Goal: Information Seeking & Learning: Learn about a topic

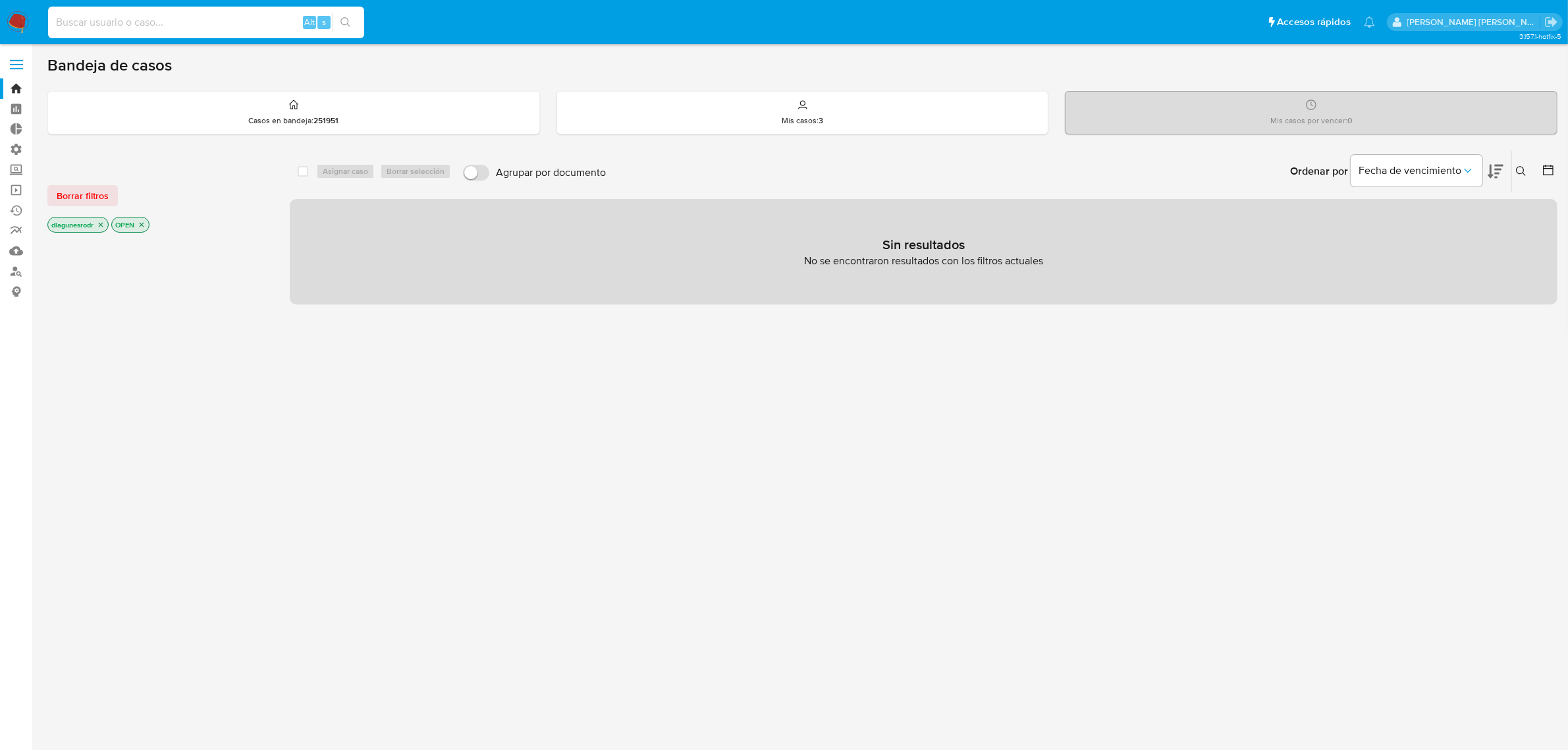
click at [183, 24] on input at bounding box center [206, 22] width 316 height 17
paste input "437435624"
type input "437435624"
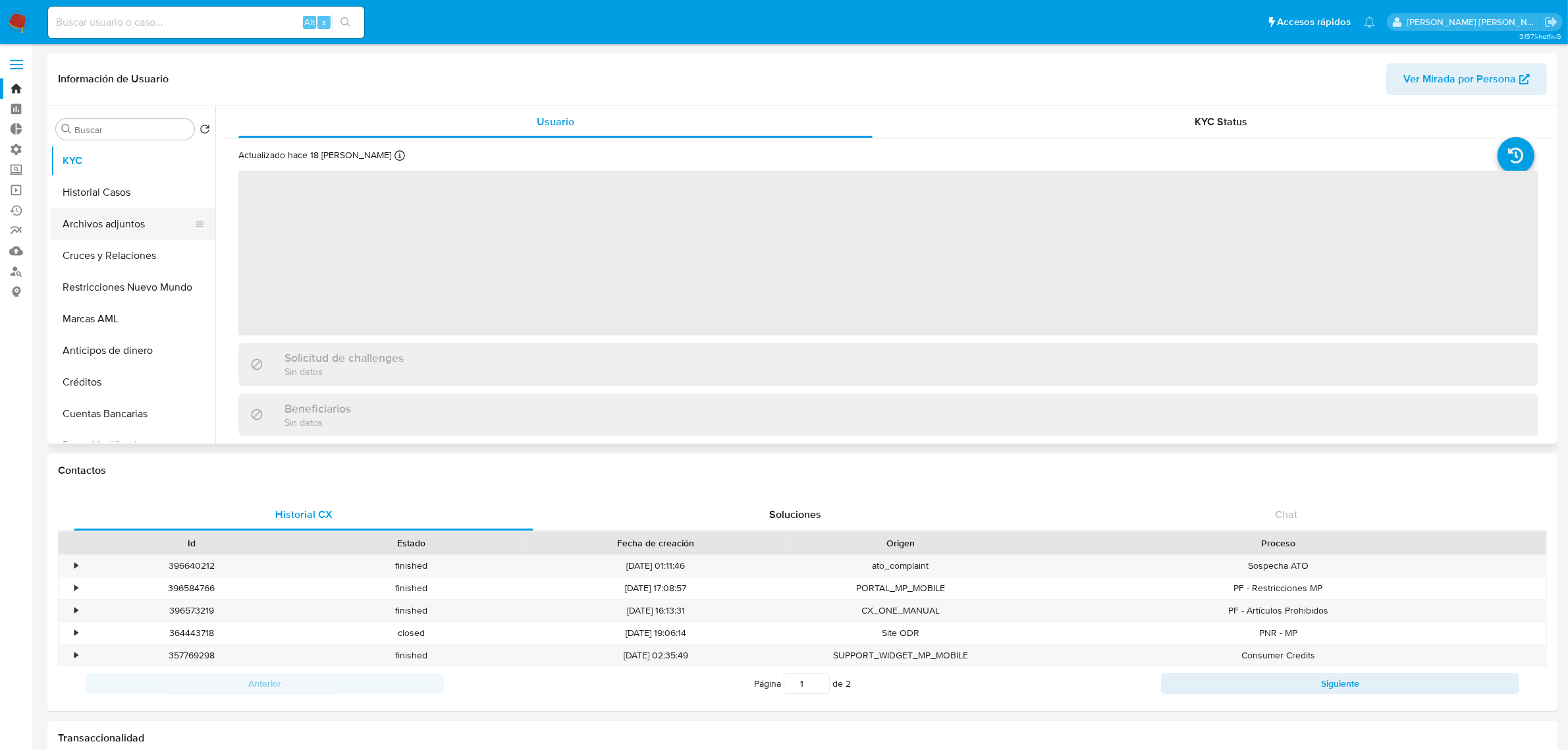
select select "10"
click at [117, 189] on button "Historial Casos" at bounding box center [127, 192] width 154 height 31
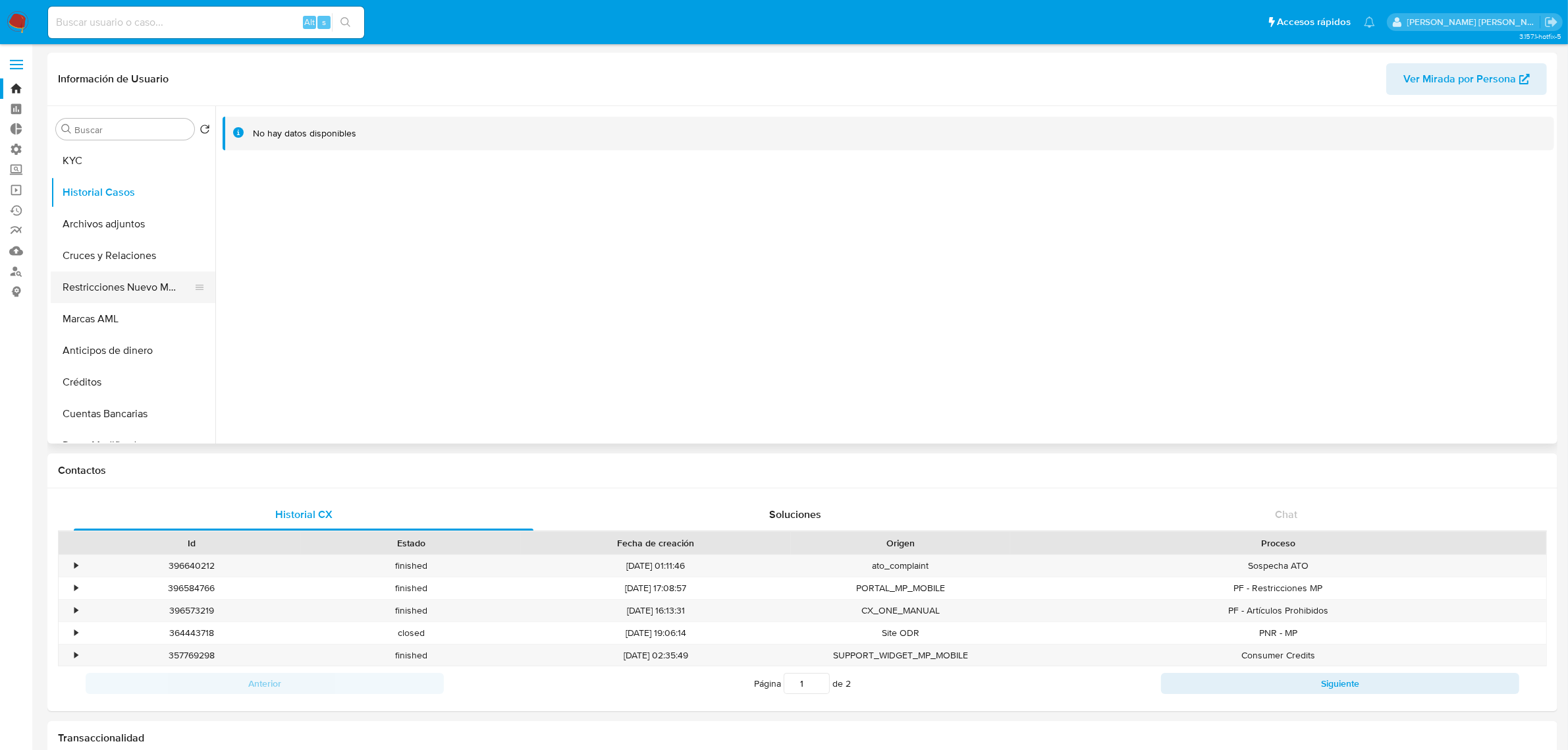
click at [133, 287] on button "Restricciones Nuevo Mundo" at bounding box center [127, 287] width 154 height 31
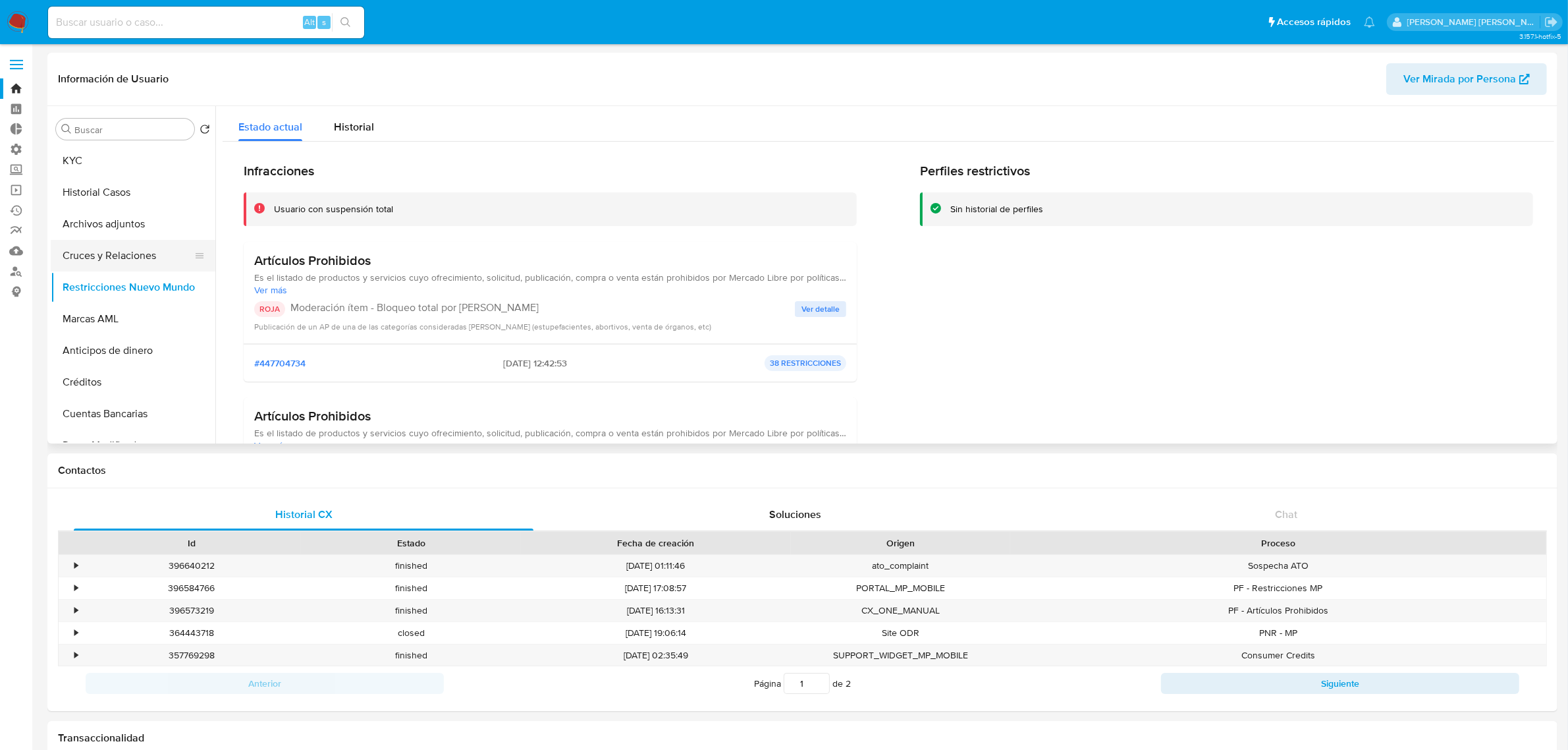
click at [106, 254] on button "Cruces y Relaciones" at bounding box center [127, 255] width 154 height 31
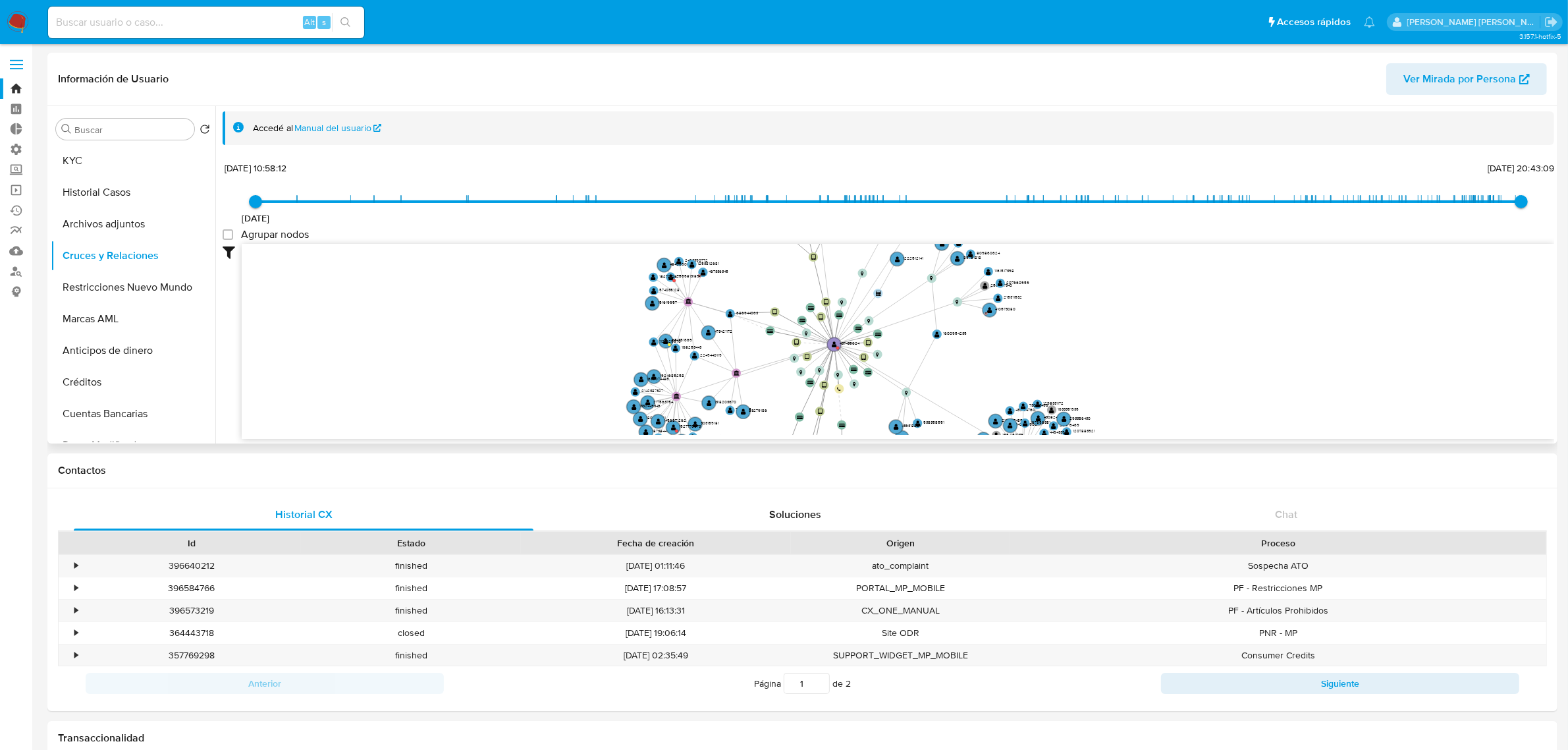
drag, startPoint x: 1296, startPoint y: 313, endPoint x: 1110, endPoint y: 343, distance: 188.4
click at [1110, 343] on icon "device-642467b008813b0018f46cf9  user-437435624  437435624 user-686944063  6…" at bounding box center [898, 339] width 1313 height 191
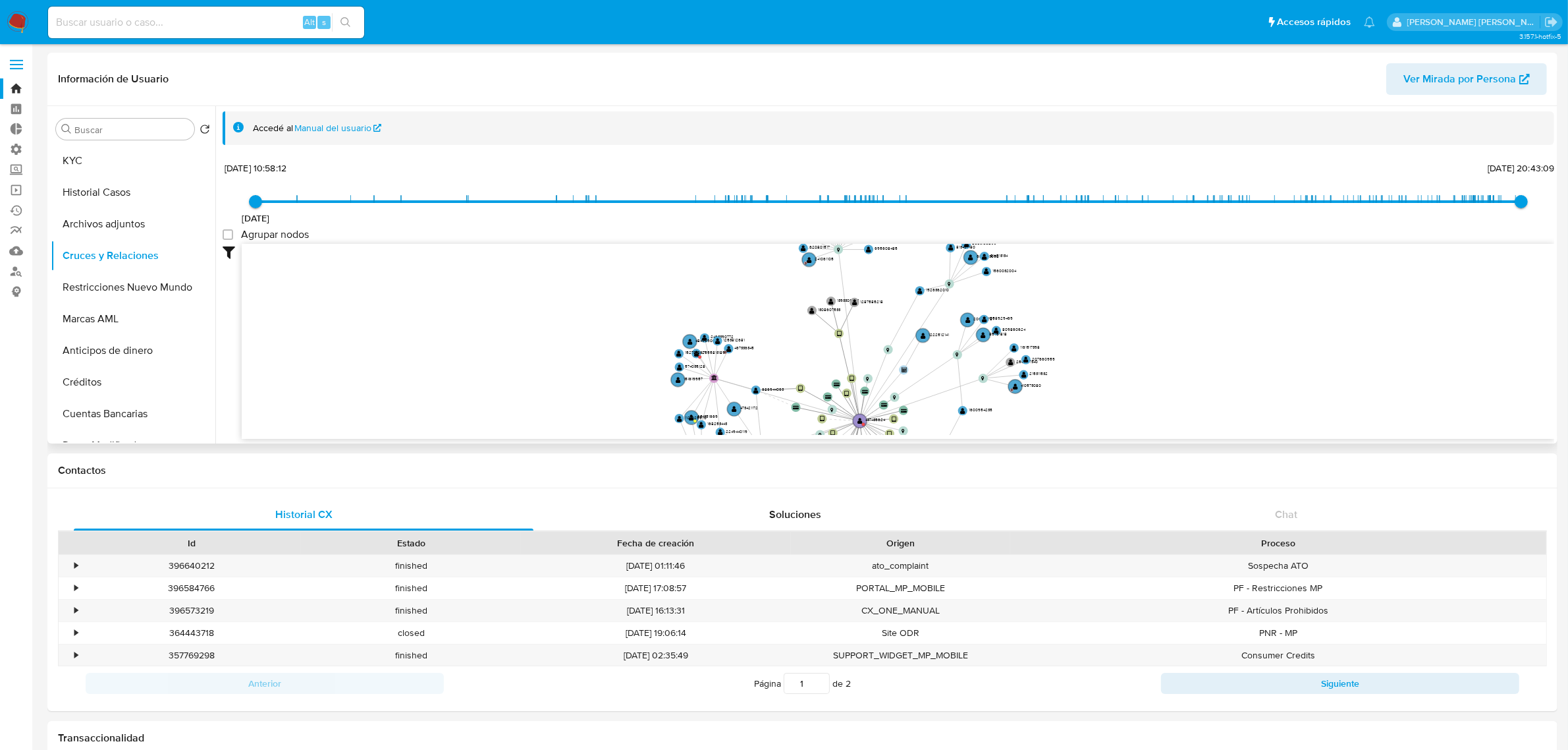
drag, startPoint x: 1115, startPoint y: 287, endPoint x: 1135, endPoint y: 357, distance: 72.8
click at [1135, 357] on icon "device-642467b008813b0018f46cf9  user-437435624  437435624 user-686944063  6…" at bounding box center [898, 339] width 1313 height 191
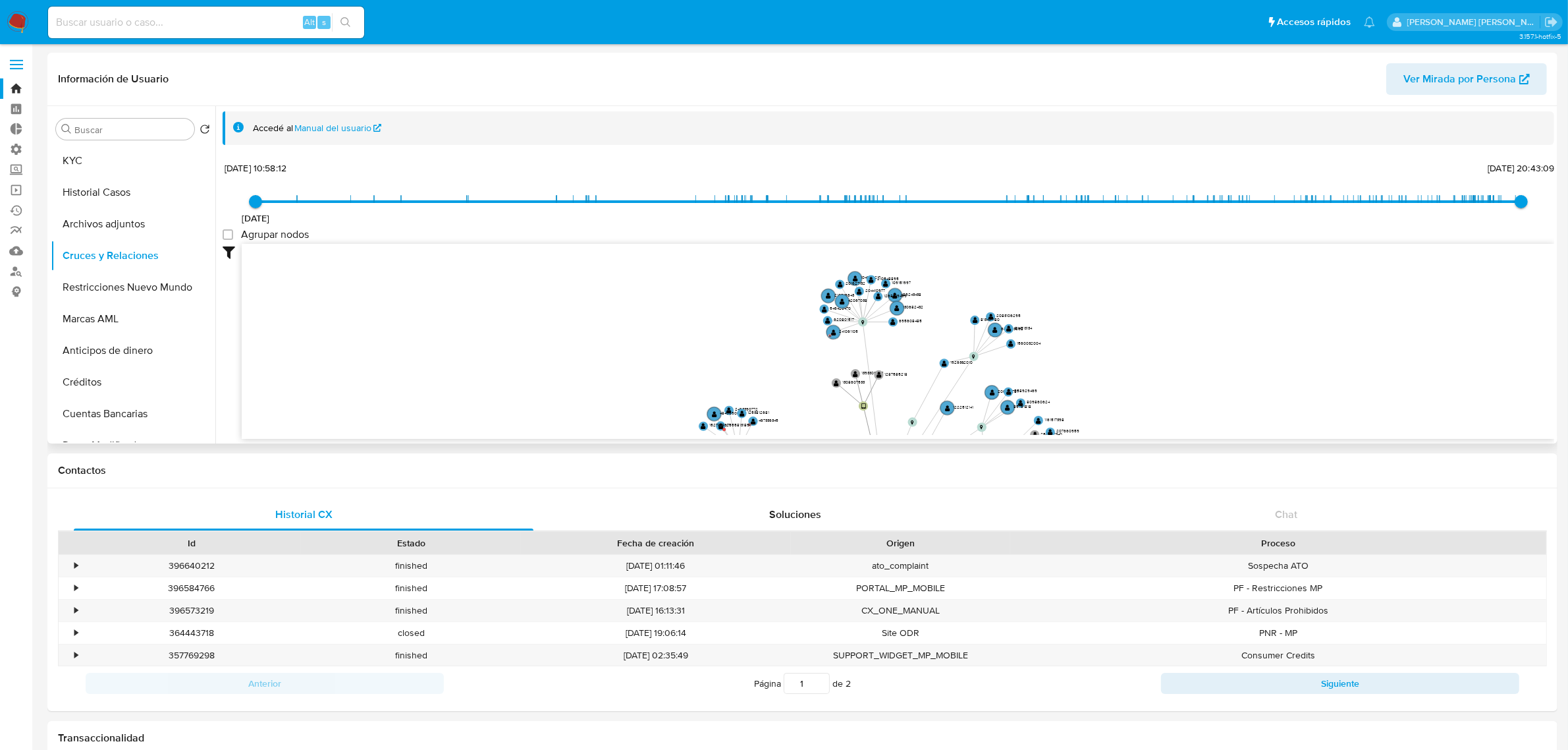
drag, startPoint x: 1081, startPoint y: 301, endPoint x: 1108, endPoint y: 376, distance: 79.7
click at [1107, 376] on icon "device-642467b008813b0018f46cf9  user-437435624  437435624 user-686944063  6…" at bounding box center [898, 339] width 1313 height 191
drag, startPoint x: 350, startPoint y: 214, endPoint x: 423, endPoint y: 221, distance: 73.3
click at [423, 221] on div "[DATE] [DATE] 17:50:14 [DATE] 20:43:09" at bounding box center [888, 210] width 1266 height 37
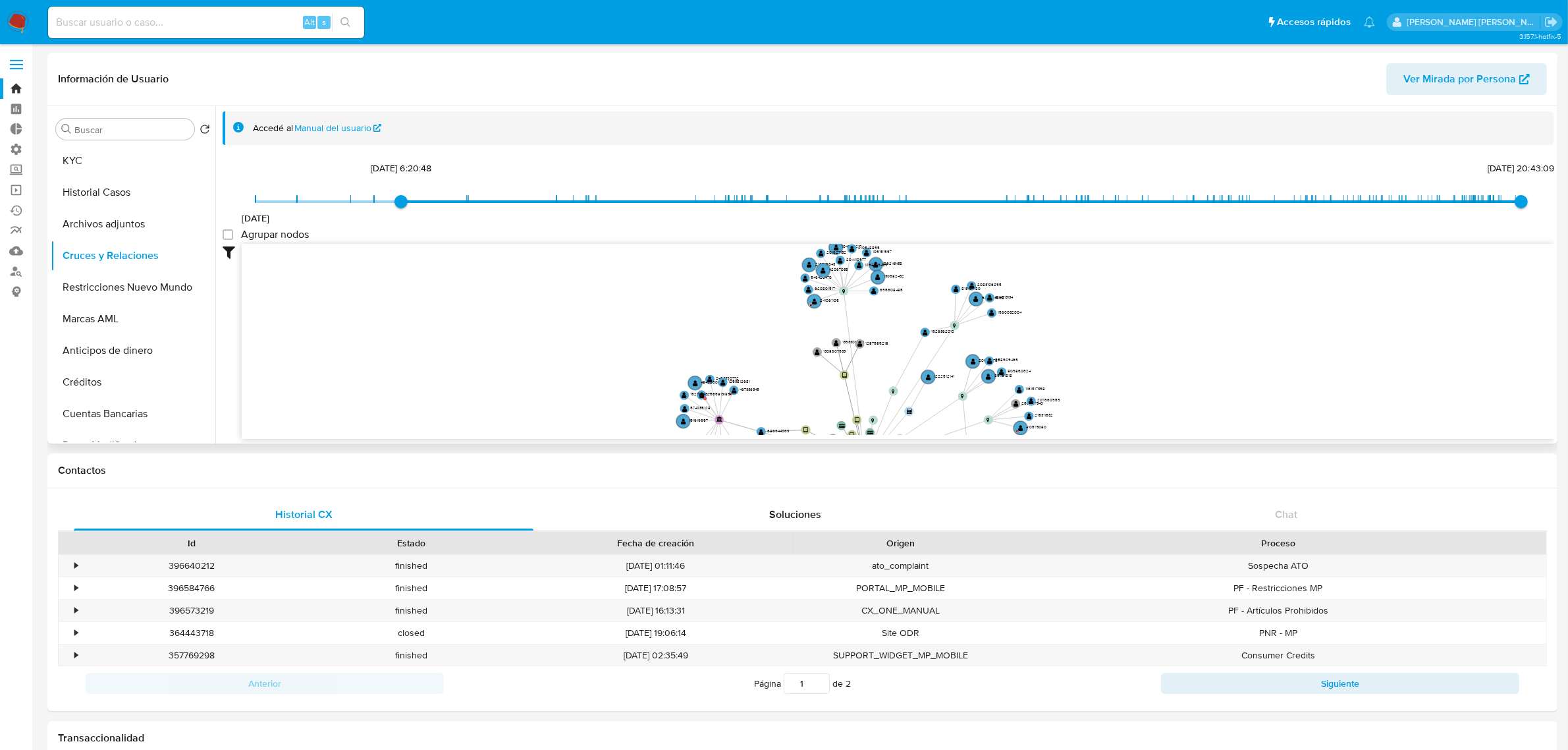
drag, startPoint x: 537, startPoint y: 309, endPoint x: 495, endPoint y: 214, distance: 103.9
click at [497, 217] on div "[DATE] [DATE] 6:20:48 [DATE] 20:43:09 Agrupar nodos Filtros Confianza alta Devi…" at bounding box center [889, 298] width 1332 height 280
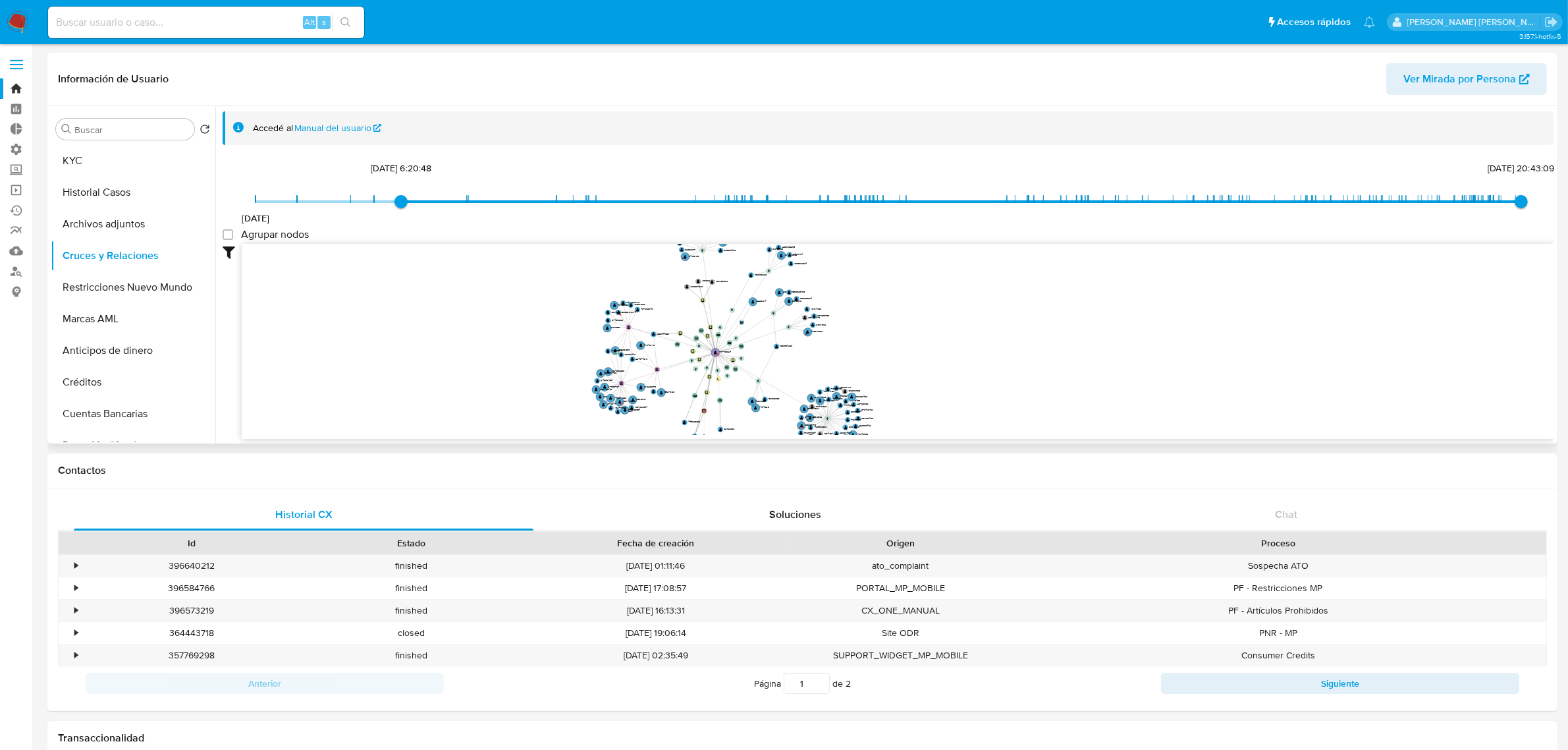
drag, startPoint x: 452, startPoint y: 331, endPoint x: 459, endPoint y: 307, distance: 25.0
click at [459, 307] on icon "device-642467b008813b0018f46cf9  user-437435624  437435624 user-686944063  6…" at bounding box center [898, 339] width 1313 height 191
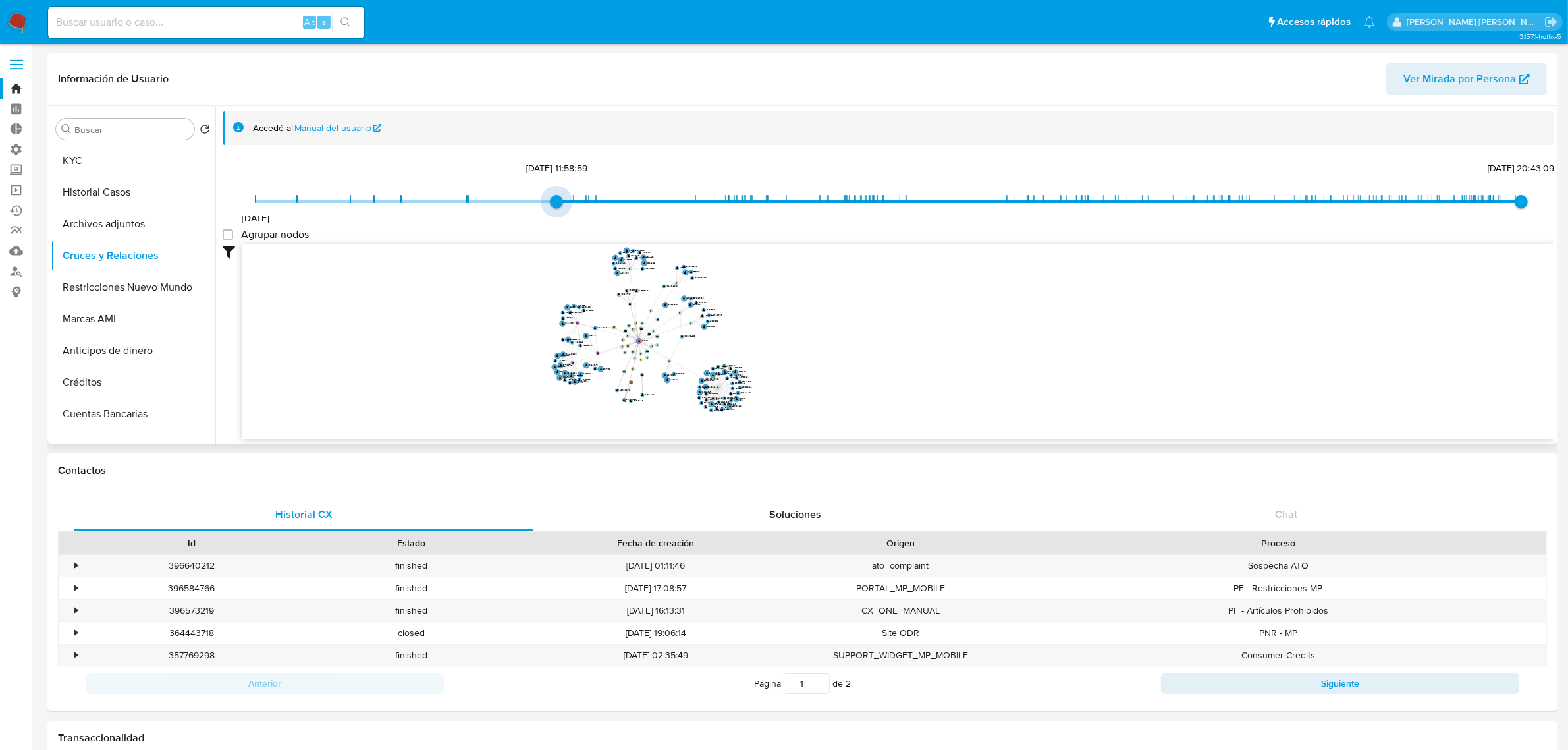
drag, startPoint x: 406, startPoint y: 198, endPoint x: 537, endPoint y: 218, distance: 132.5
click at [537, 218] on div "[DATE] [DATE] 11:58:59 [DATE] 20:43:09" at bounding box center [888, 210] width 1266 height 37
drag, startPoint x: 557, startPoint y: 202, endPoint x: 665, endPoint y: 216, distance: 108.9
click at [665, 216] on div "[DATE] [DATE] 16:09:43 [DATE] 20:43:09" at bounding box center [888, 210] width 1266 height 37
type input "1612889892000"
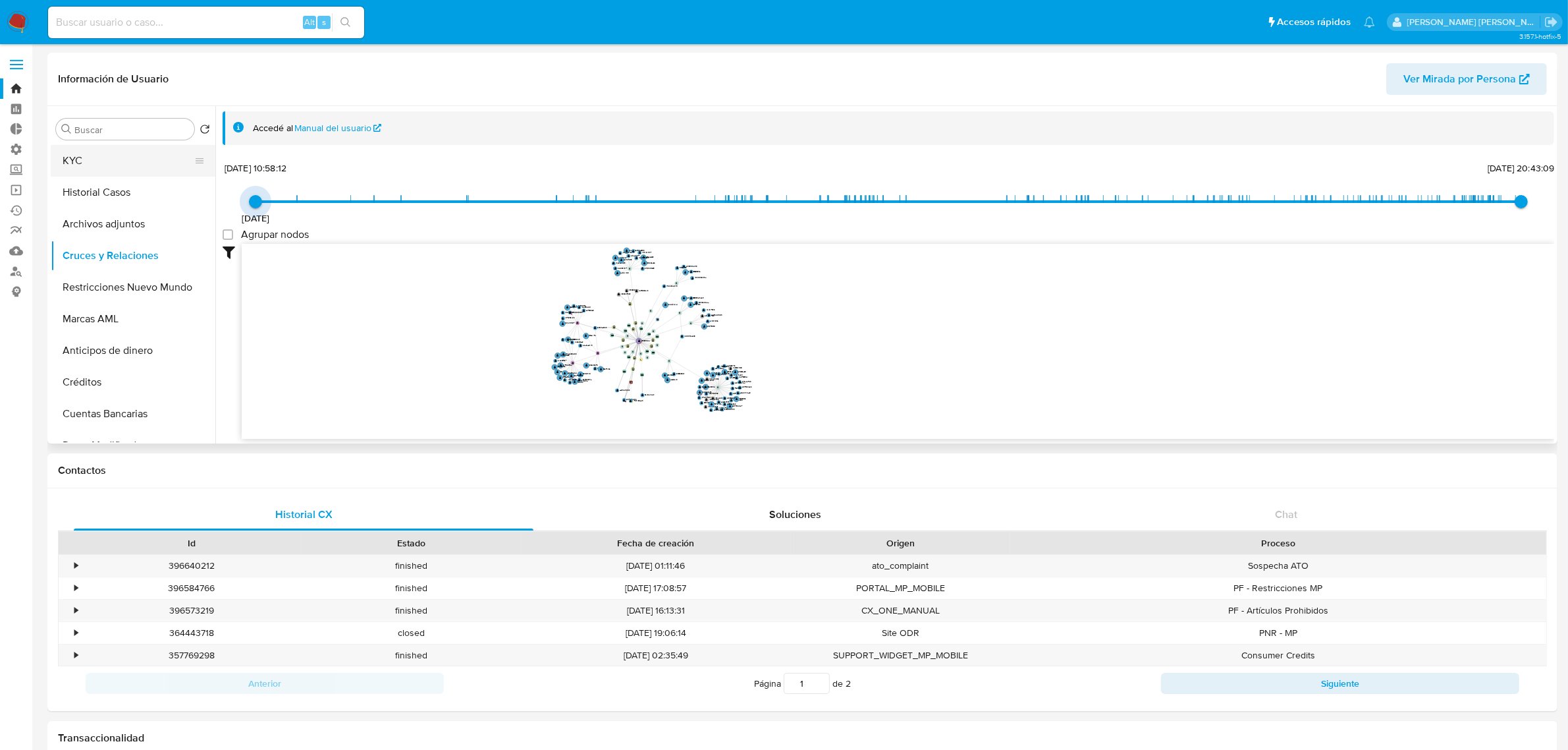
drag, startPoint x: 690, startPoint y: 201, endPoint x: 166, endPoint y: 159, distance: 525.7
click at [166, 159] on div "Buscar Volver al orden por defecto KYC Historial Casos Archivos adjuntos Cruces…" at bounding box center [802, 275] width 1503 height 337
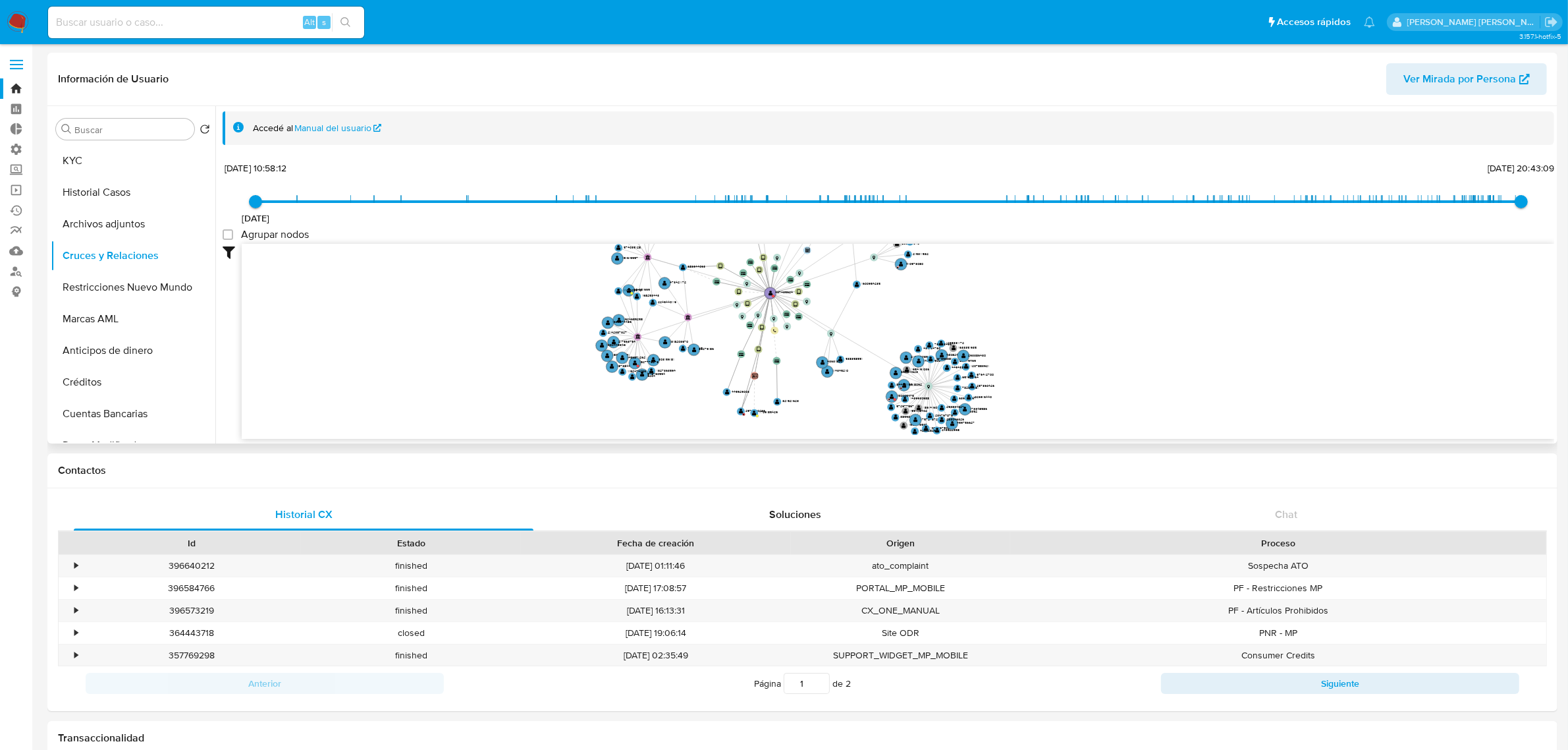
drag, startPoint x: 545, startPoint y: 341, endPoint x: 455, endPoint y: 249, distance: 128.7
click at [458, 249] on icon "device-642467b008813b0018f46cf9  user-437435624  437435624 user-686944063  6…" at bounding box center [898, 339] width 1313 height 191
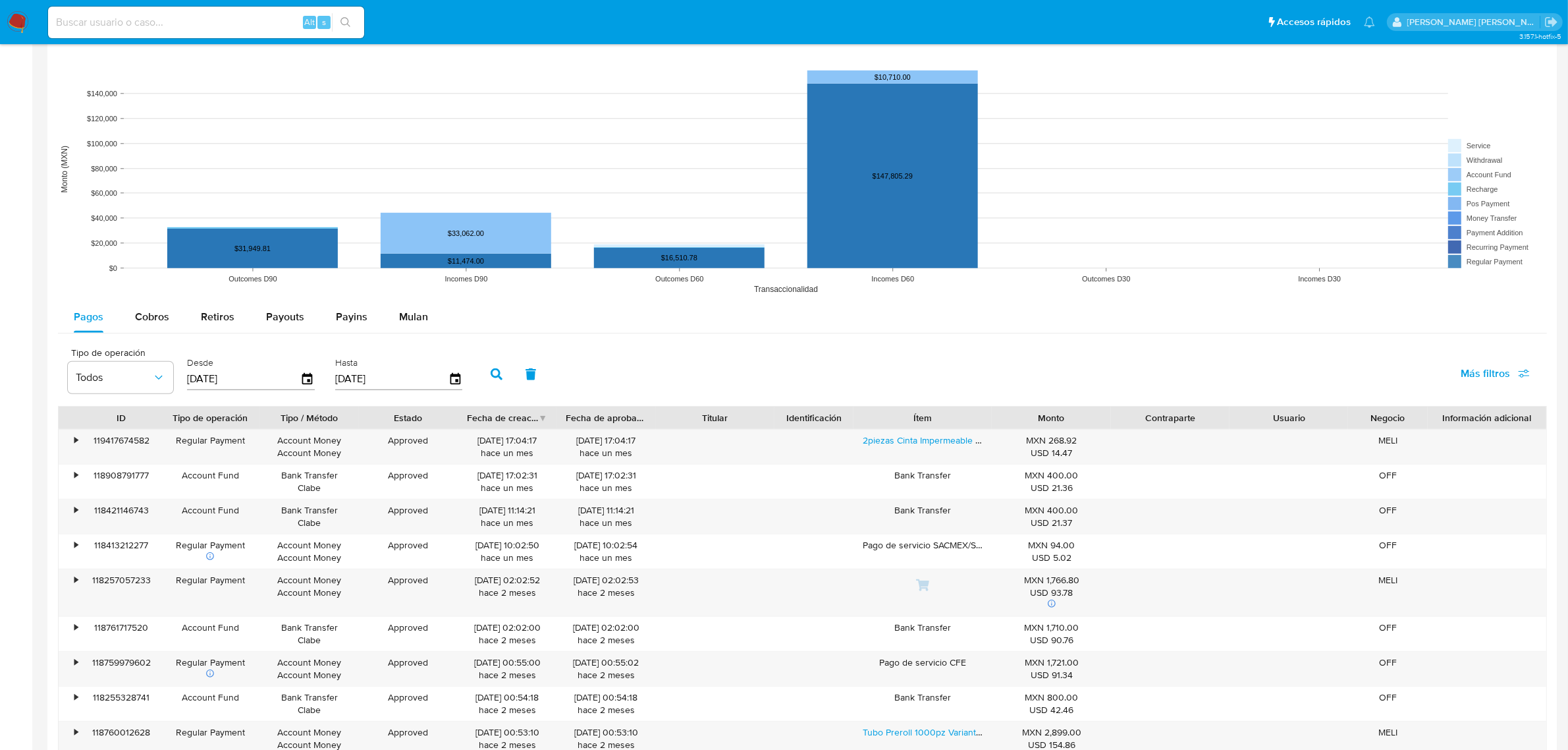
scroll to position [1071, 0]
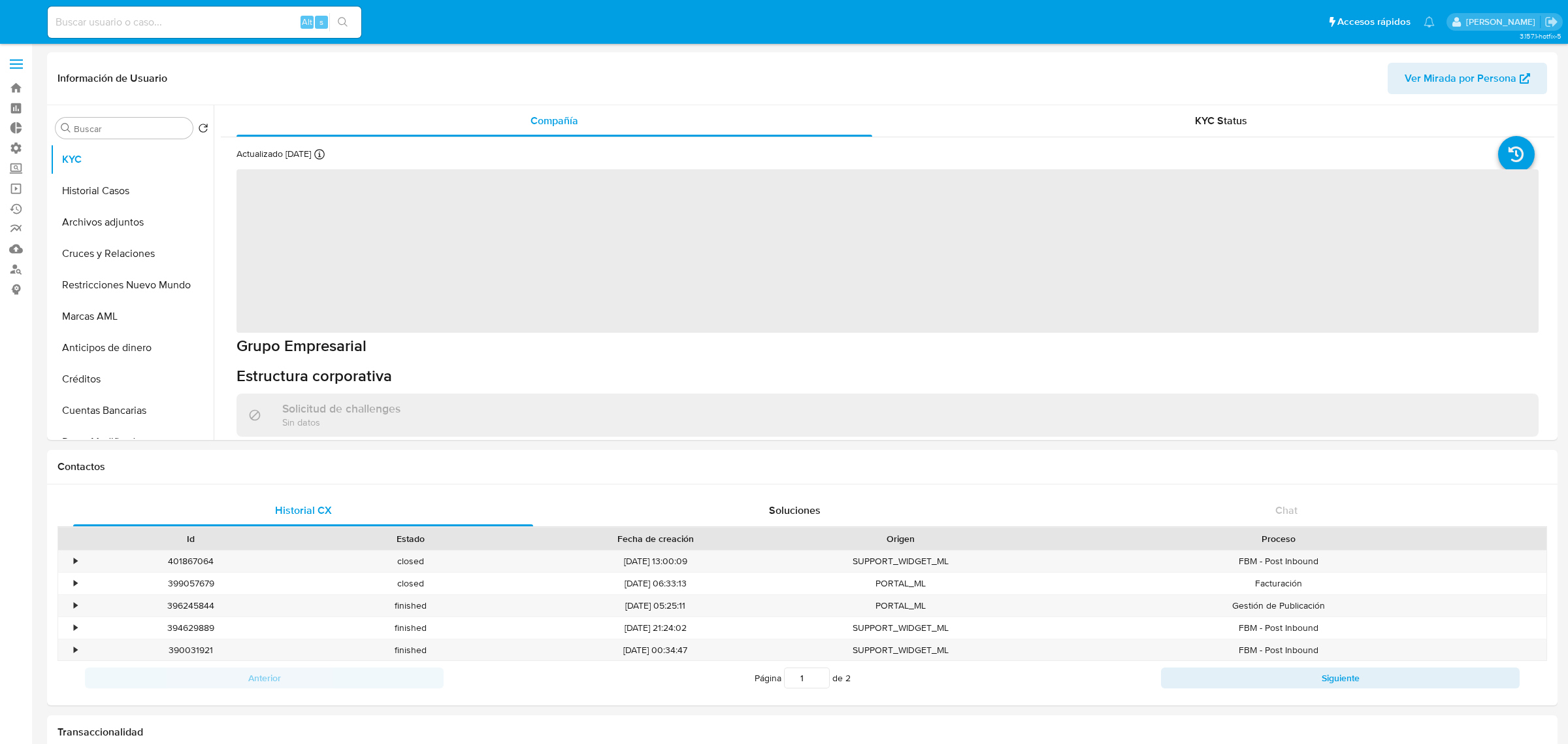
select select "10"
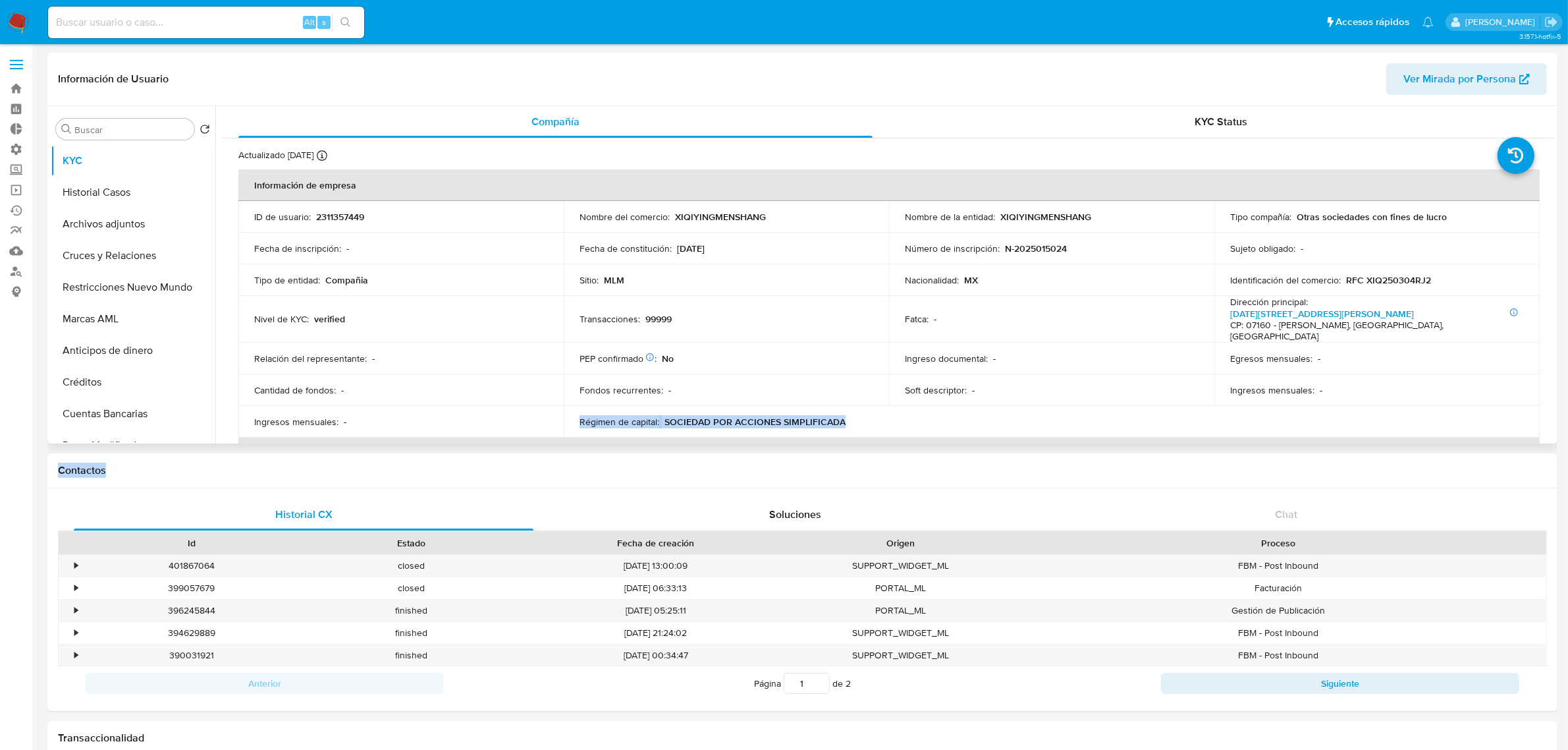
scroll to position [15, 0]
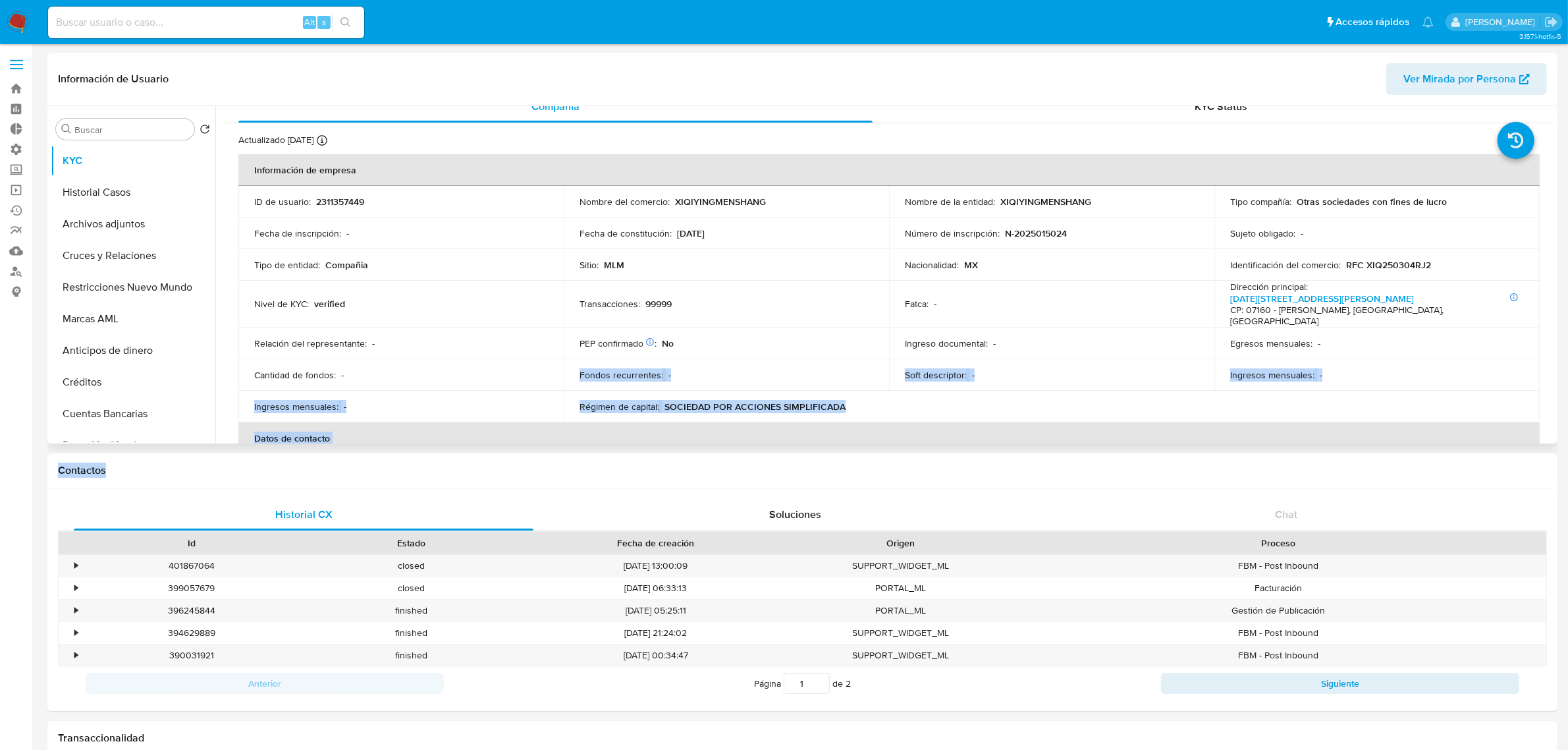
drag, startPoint x: 527, startPoint y: 474, endPoint x: 566, endPoint y: 359, distance: 121.4
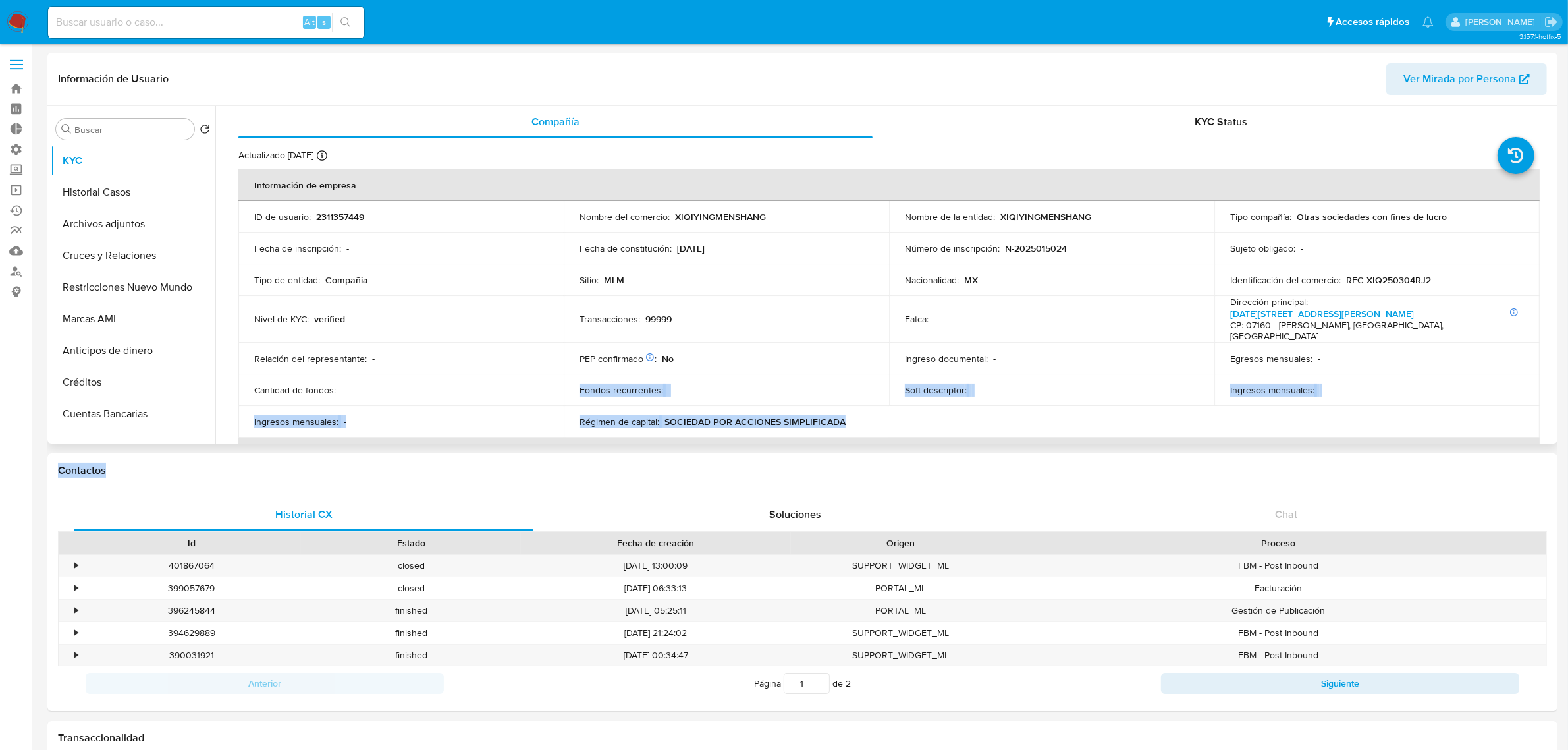
click at [1480, 81] on span "Ver Mirada por Persona" at bounding box center [1459, 79] width 112 height 31
click at [122, 262] on button "Cruces y Relaciones" at bounding box center [127, 255] width 154 height 31
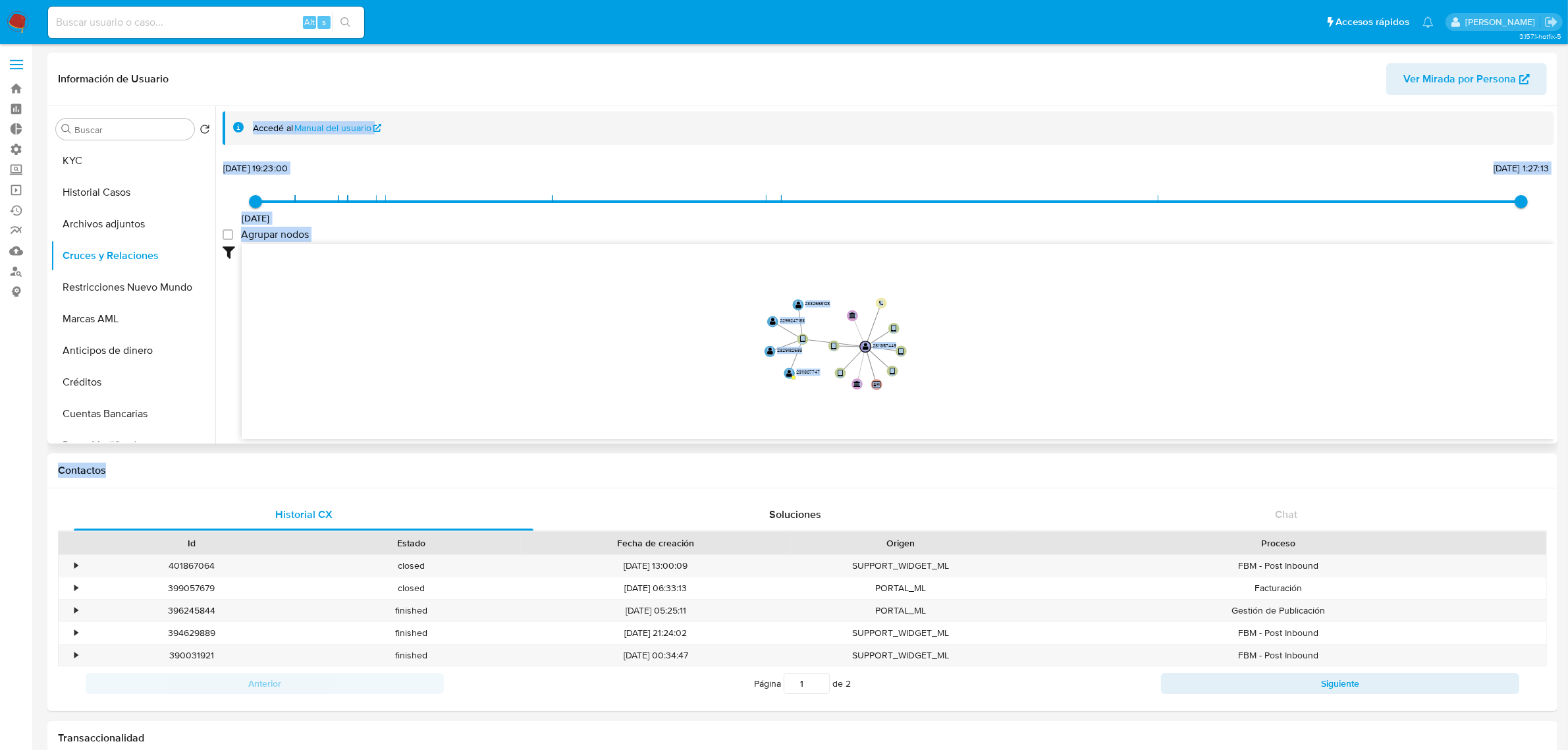
drag, startPoint x: 633, startPoint y: 327, endPoint x: 673, endPoint y: 347, distance: 44.7
click at [673, 347] on icon "device-67dd27a9e10c3b8edac6572e  user-2311357449  2311357449 device-67db7f46e…" at bounding box center [898, 339] width 1313 height 191
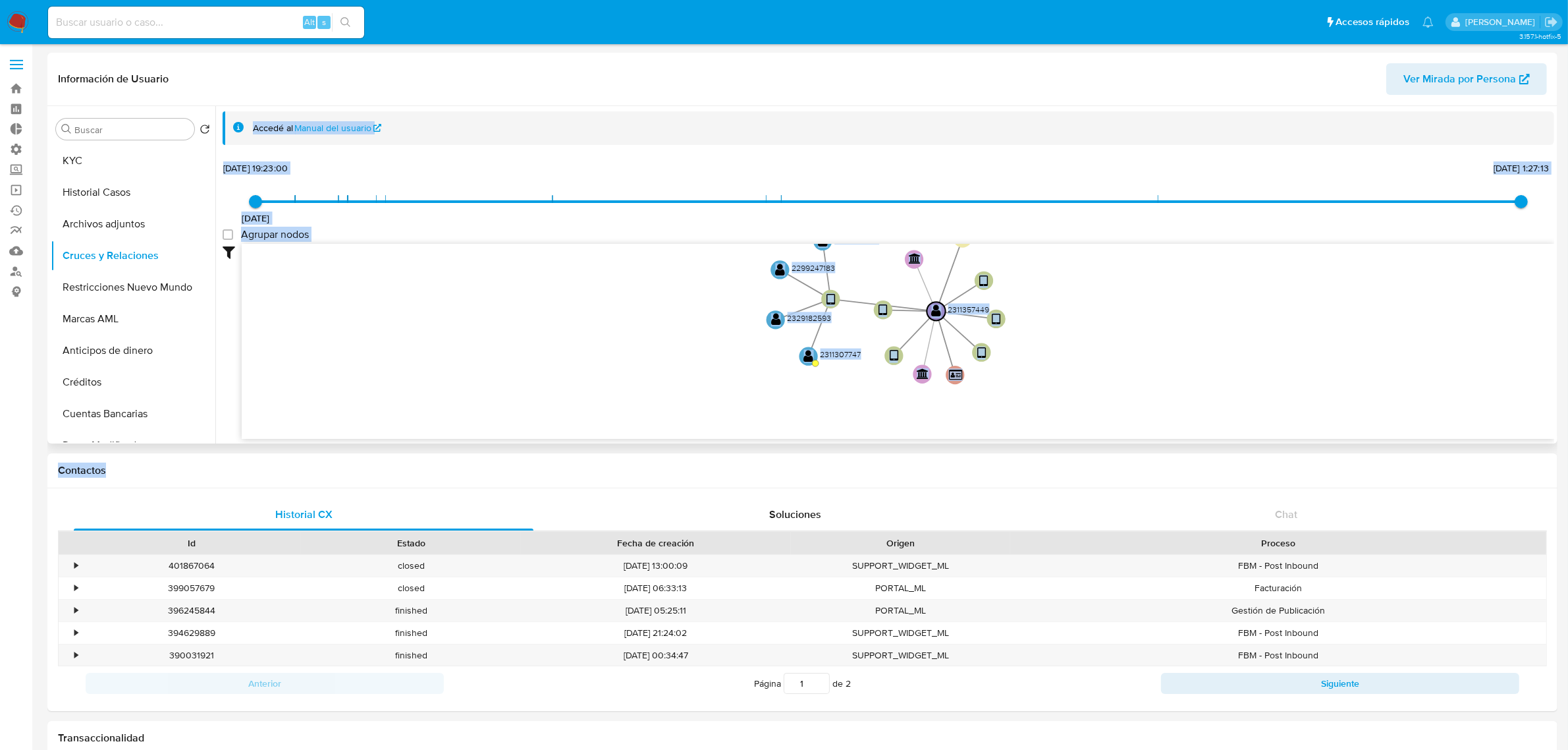
drag, startPoint x: 657, startPoint y: 315, endPoint x: 645, endPoint y: 347, distance: 34.2
click at [645, 347] on icon "device-67dd27a9e10c3b8edac6572e  user-2311357449  2311357449 device-67db7f46e…" at bounding box center [898, 339] width 1313 height 191
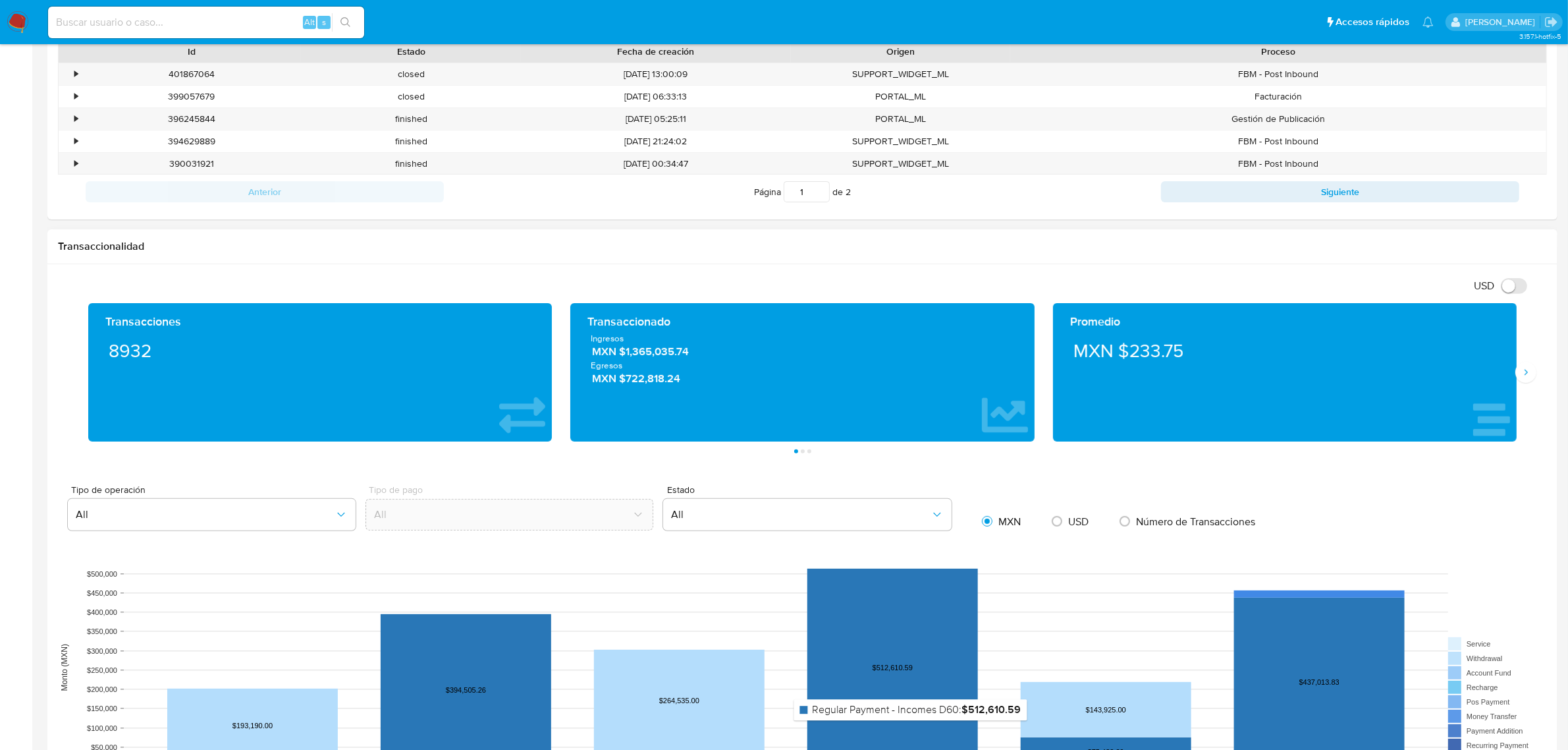
scroll to position [465, 0]
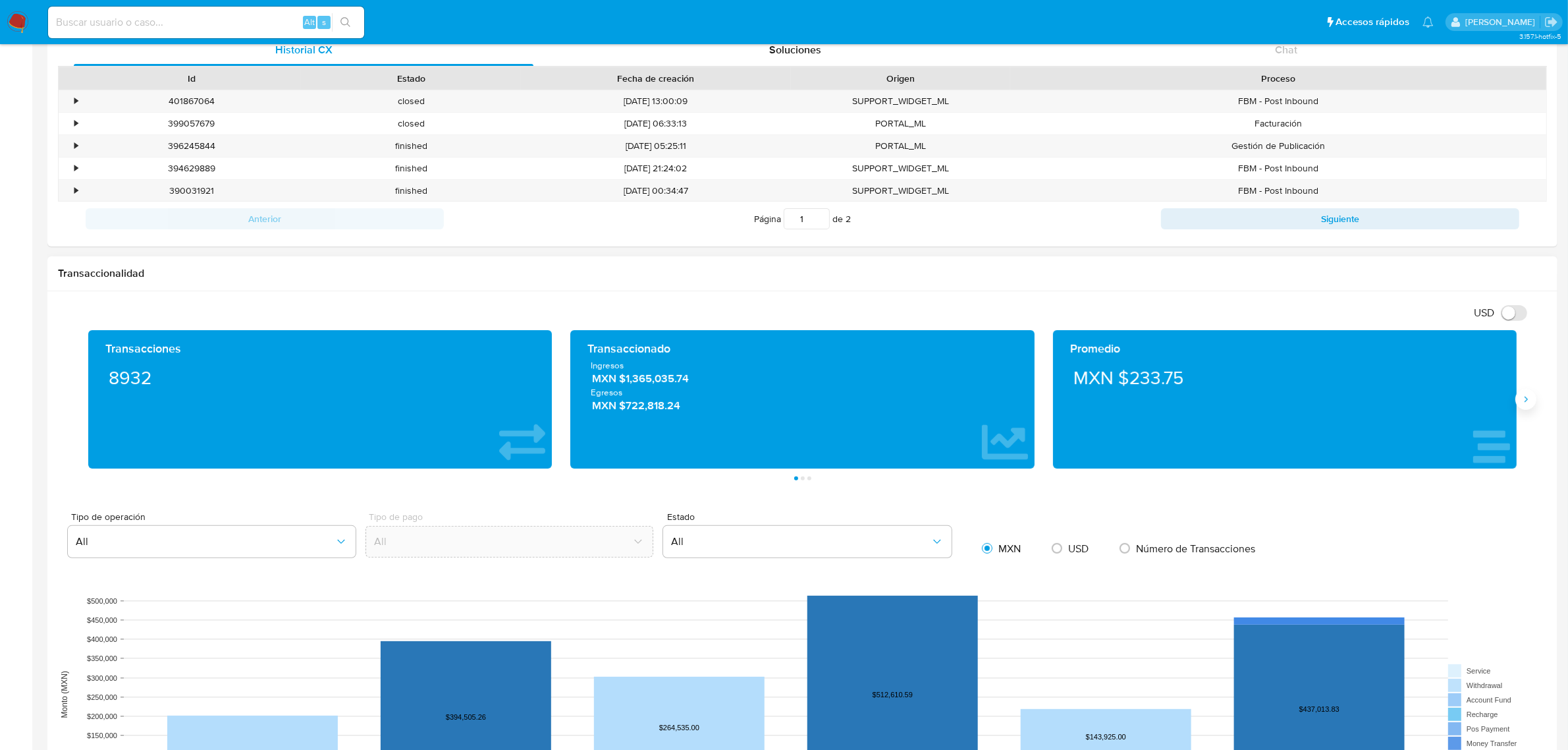
click at [1529, 402] on icon "Siguiente" at bounding box center [1525, 399] width 10 height 10
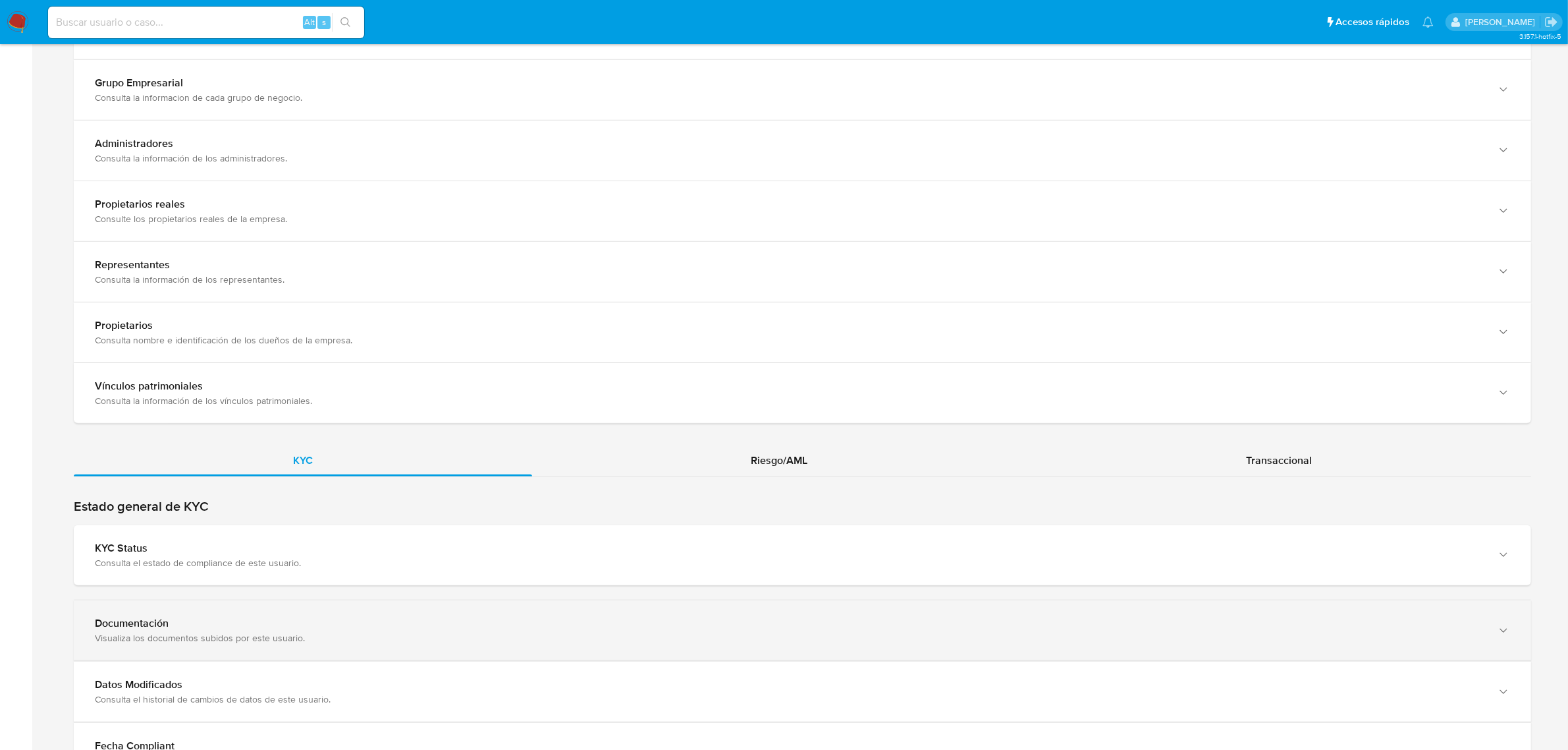
scroll to position [1121, 0]
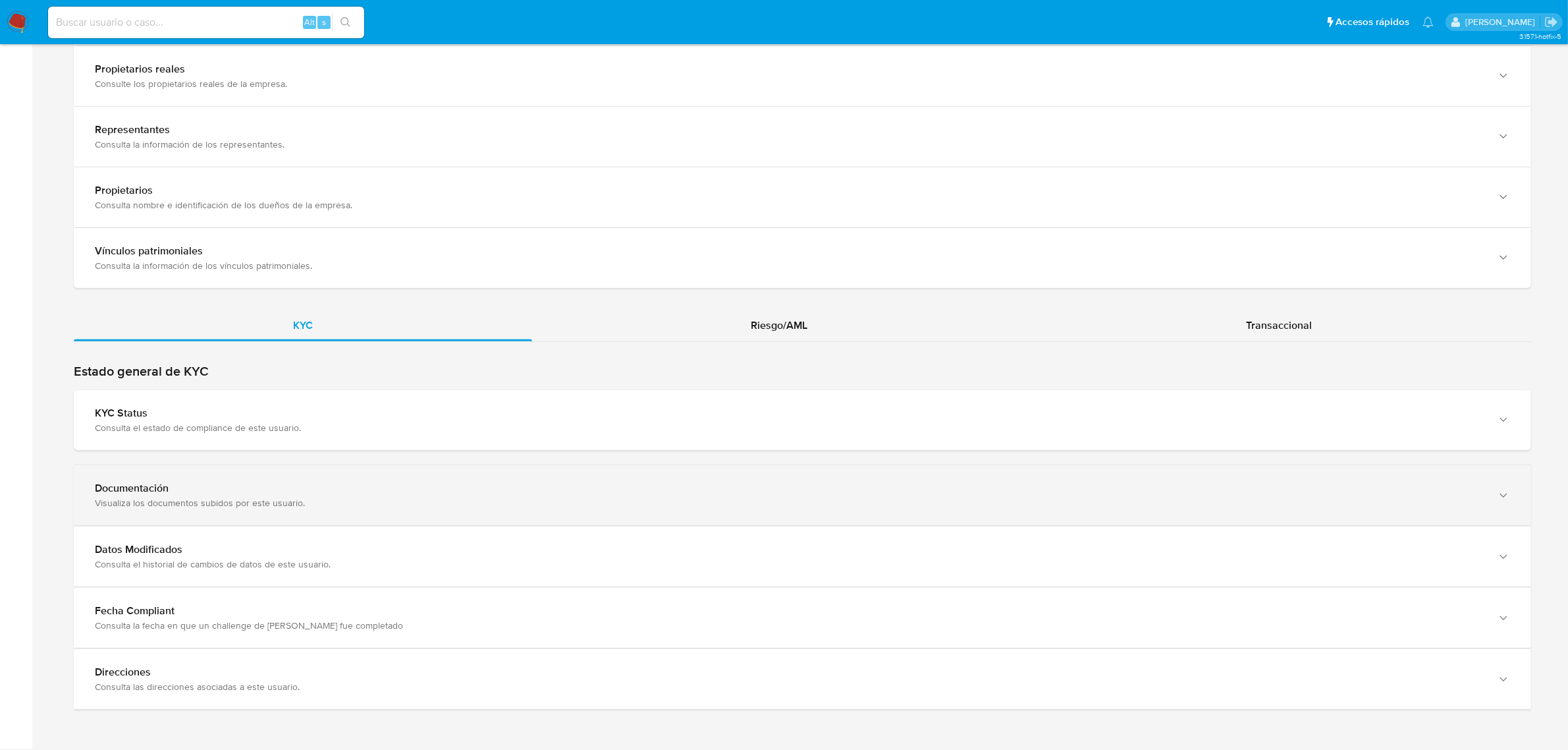
click at [106, 488] on div "Documentación" at bounding box center [789, 488] width 1389 height 13
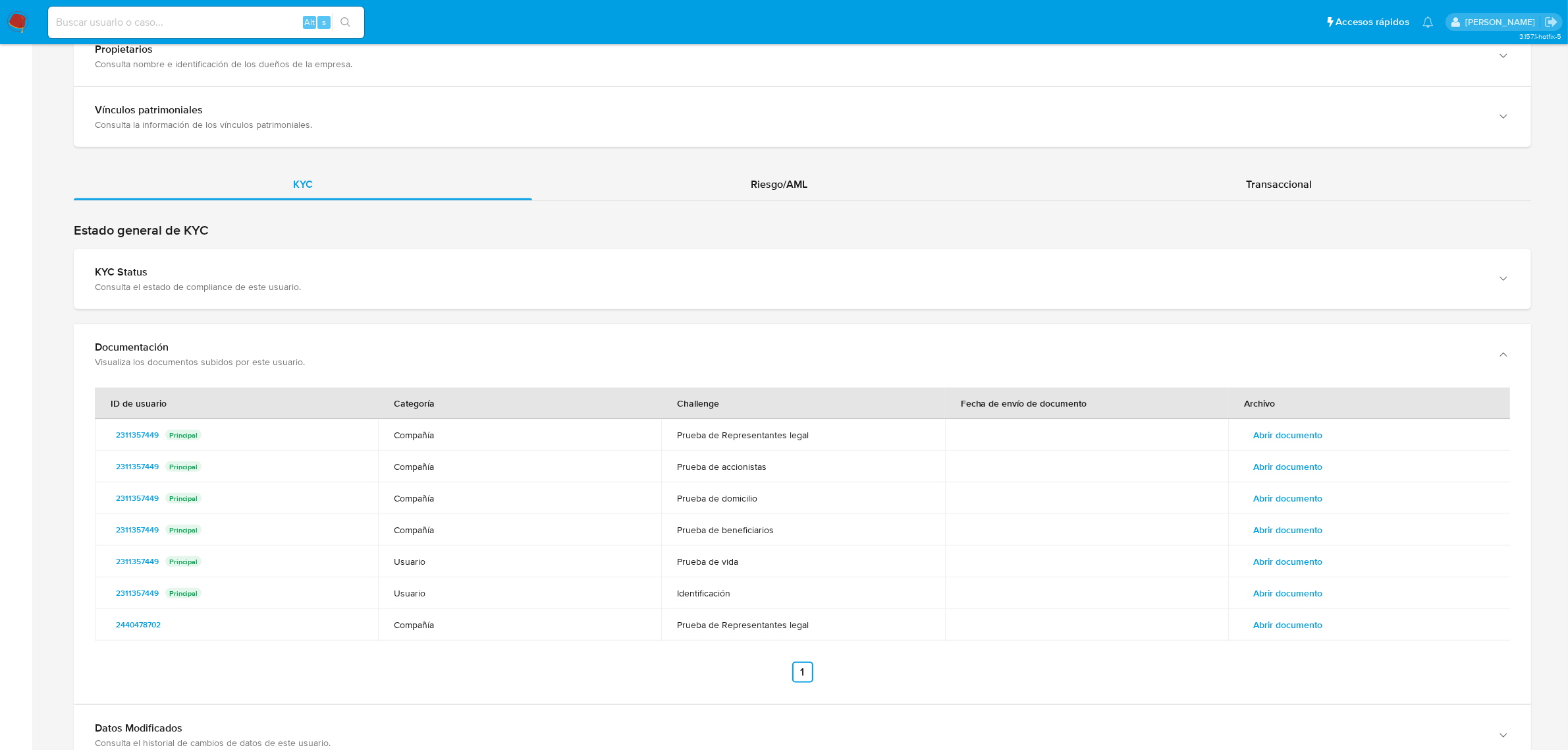
scroll to position [1285, 0]
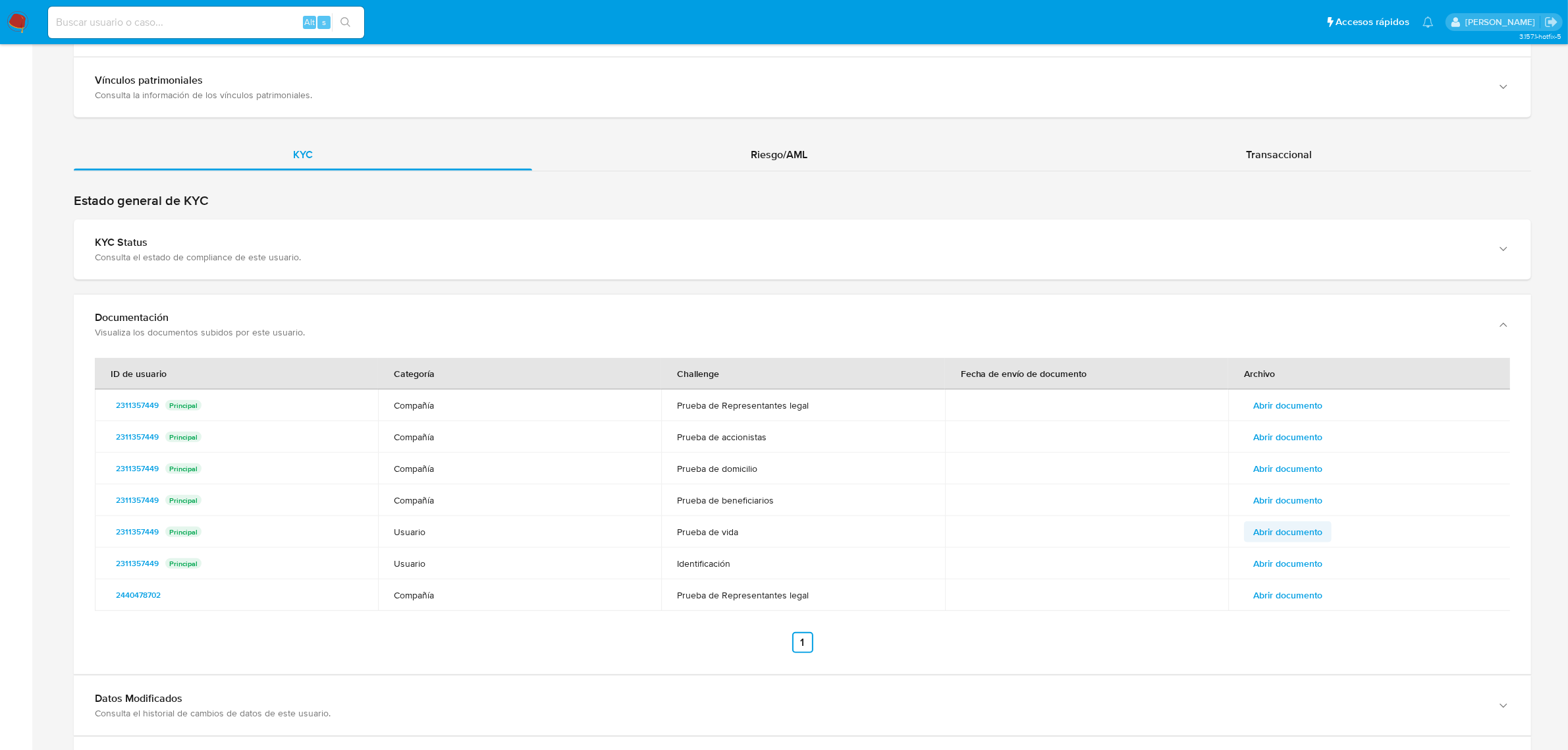
click at [1277, 541] on span "Abrir documento" at bounding box center [1288, 531] width 69 height 18
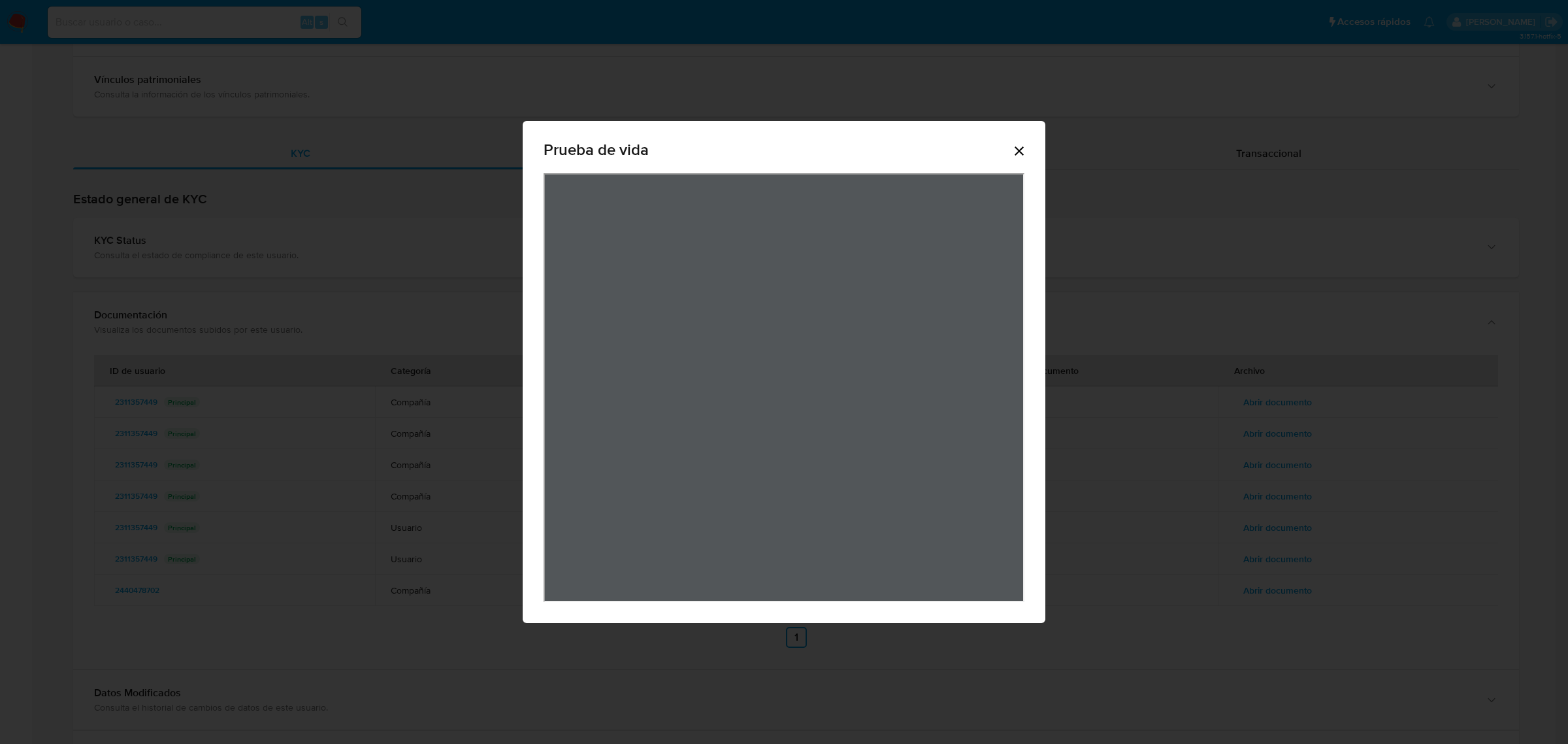
click at [1023, 150] on icon "Cerrar" at bounding box center [1019, 151] width 16 height 16
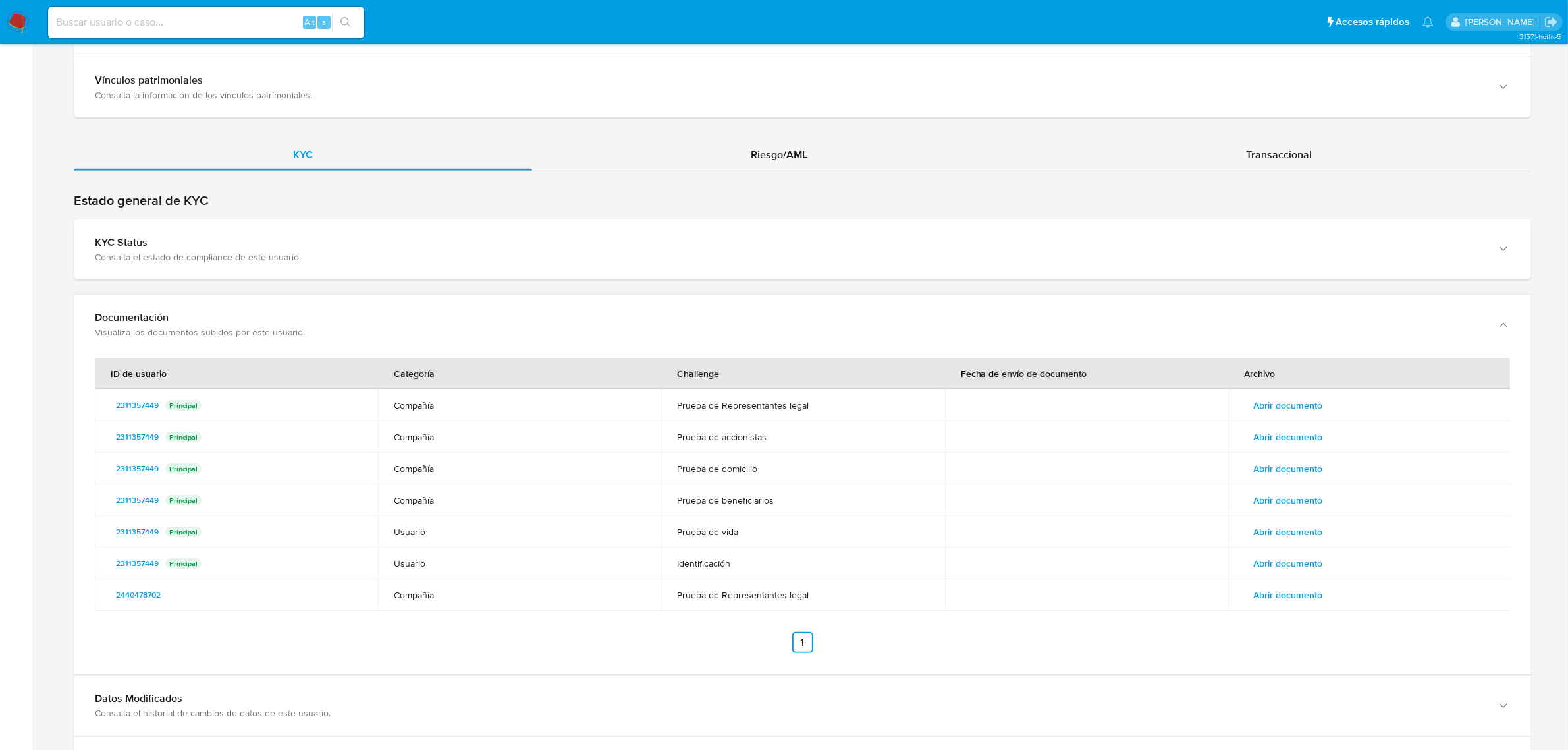
click at [1298, 571] on span "Abrir documento" at bounding box center [1288, 563] width 69 height 18
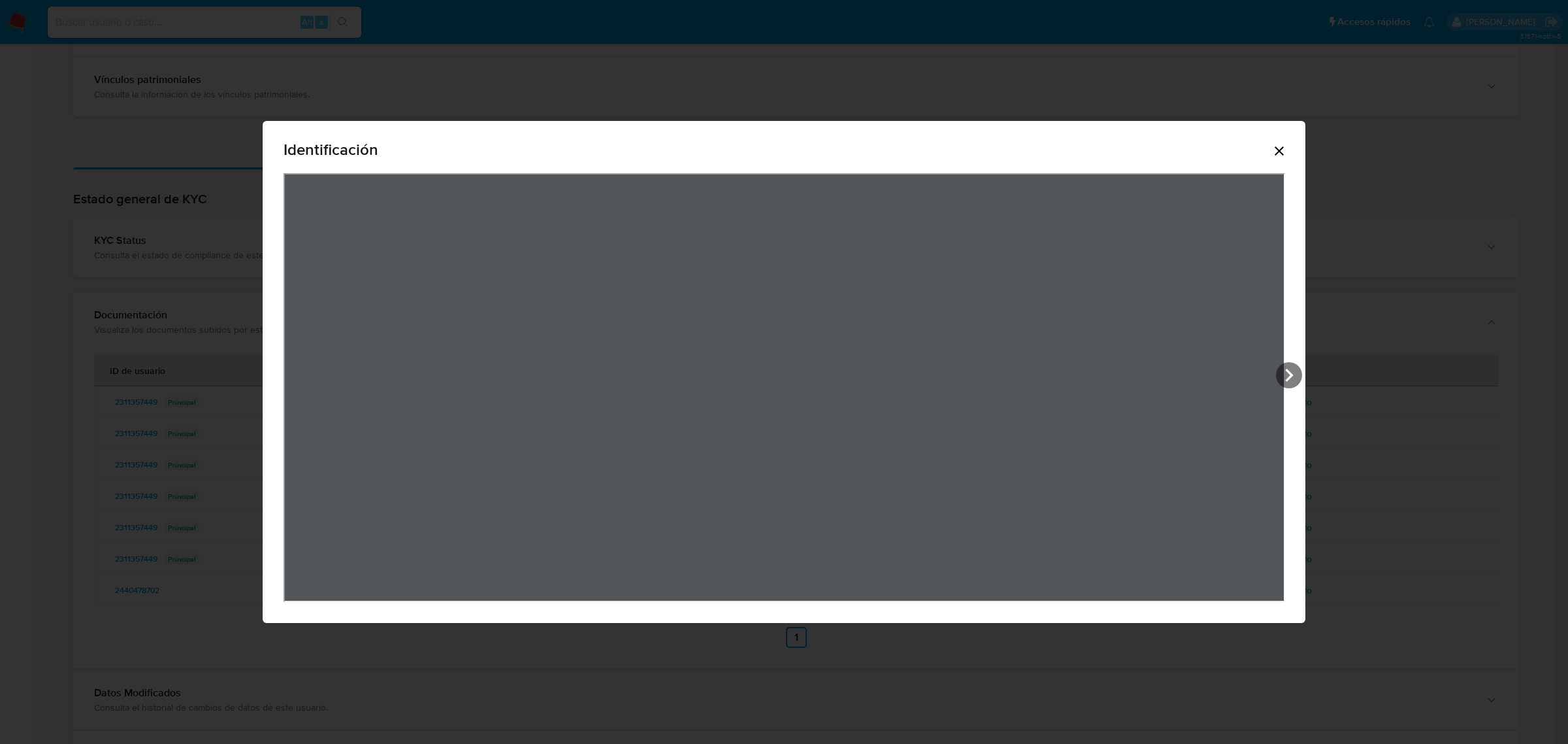
click at [1287, 155] on icon "Cerrar" at bounding box center [1279, 151] width 16 height 16
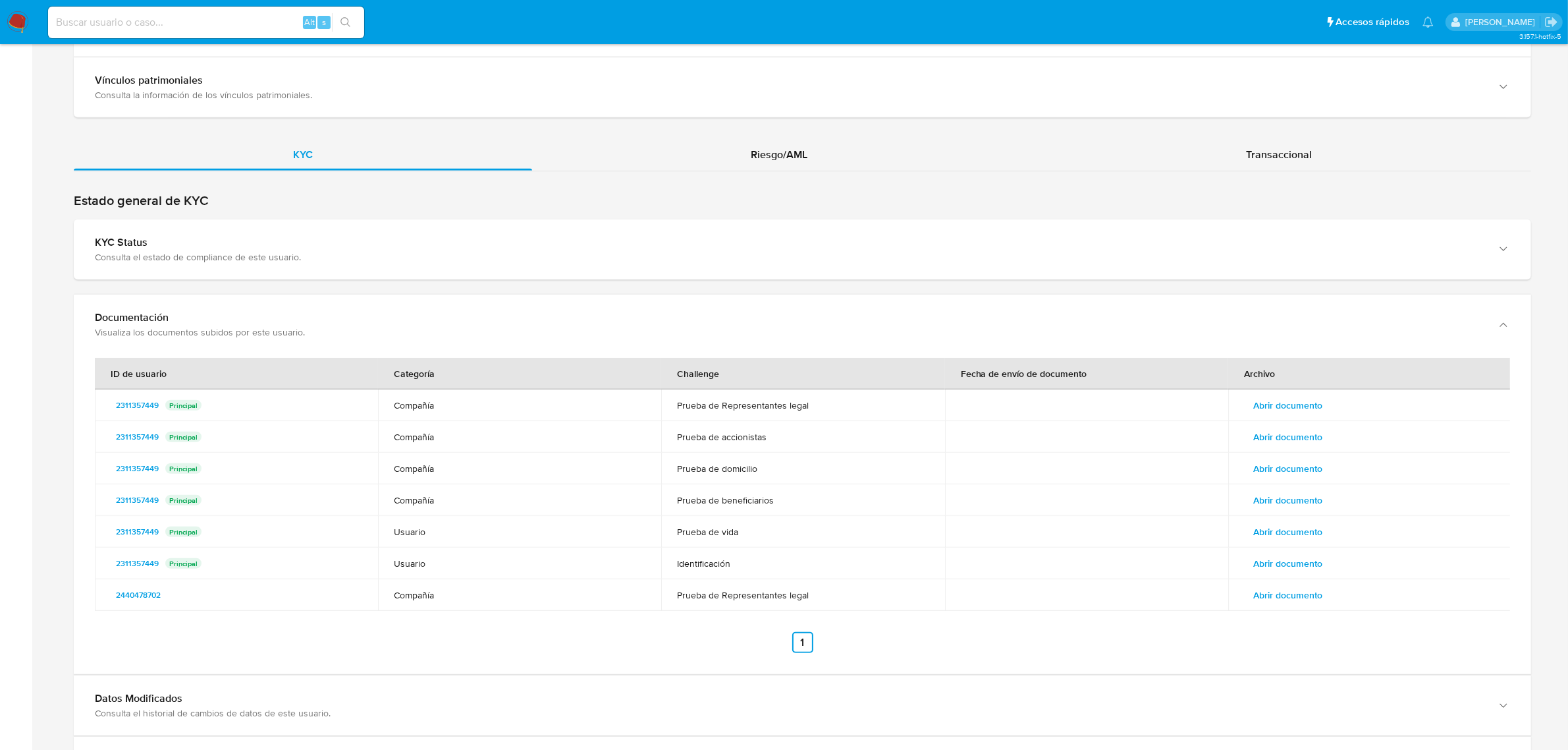
click at [1287, 603] on span "Abrir documento" at bounding box center [1288, 595] width 69 height 18
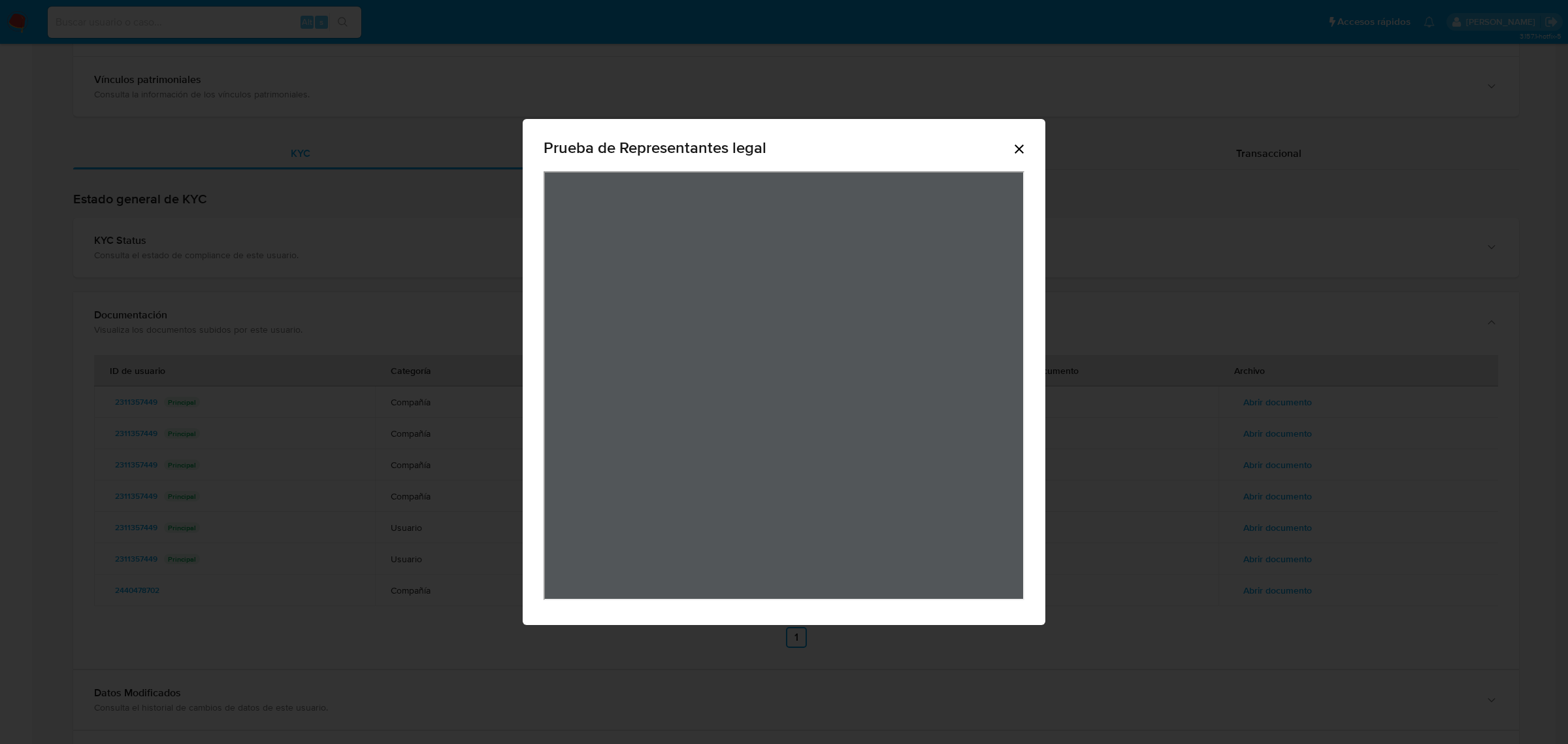
click at [1015, 155] on icon "Cerrar" at bounding box center [1019, 149] width 16 height 16
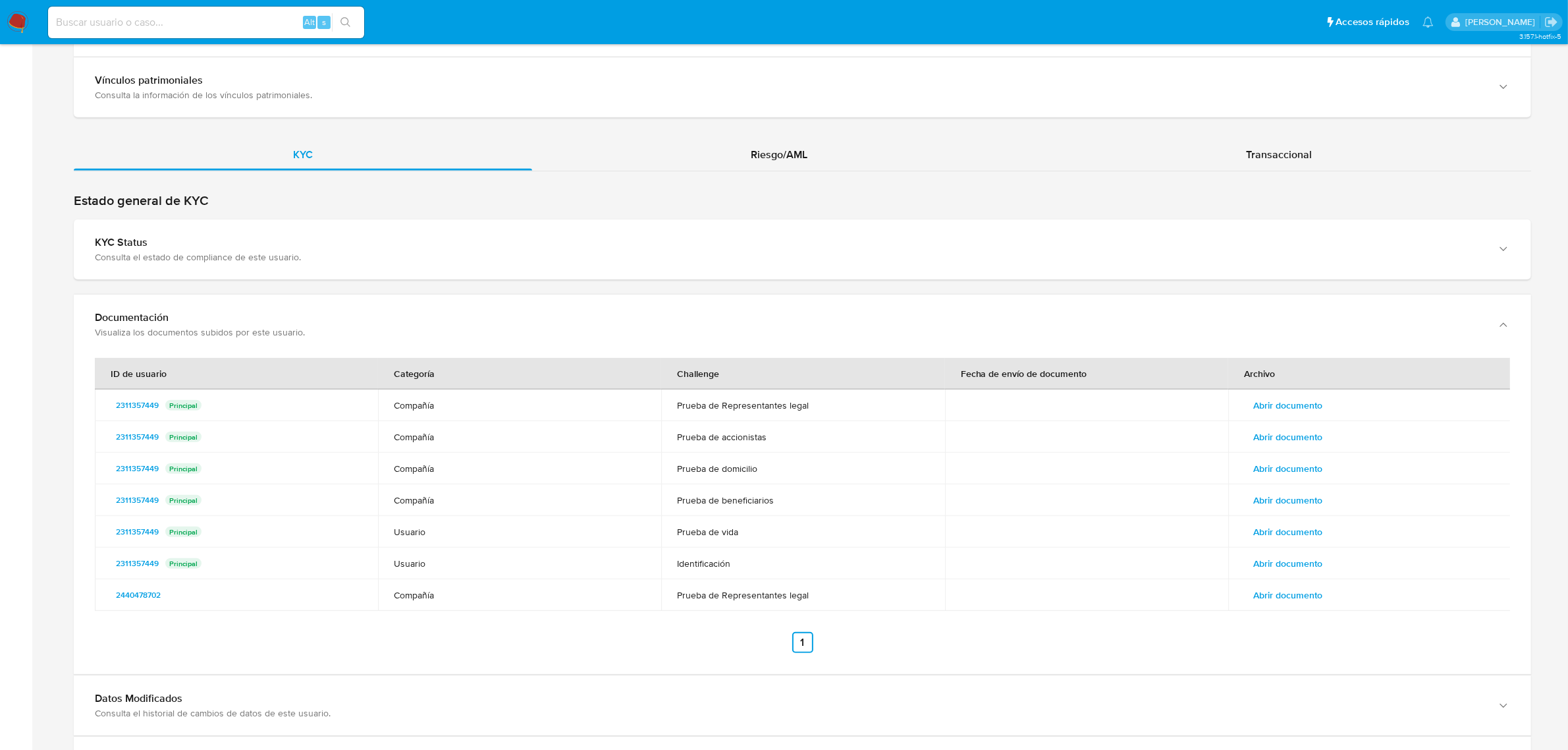
click at [1266, 414] on span "Abrir documento" at bounding box center [1288, 405] width 69 height 18
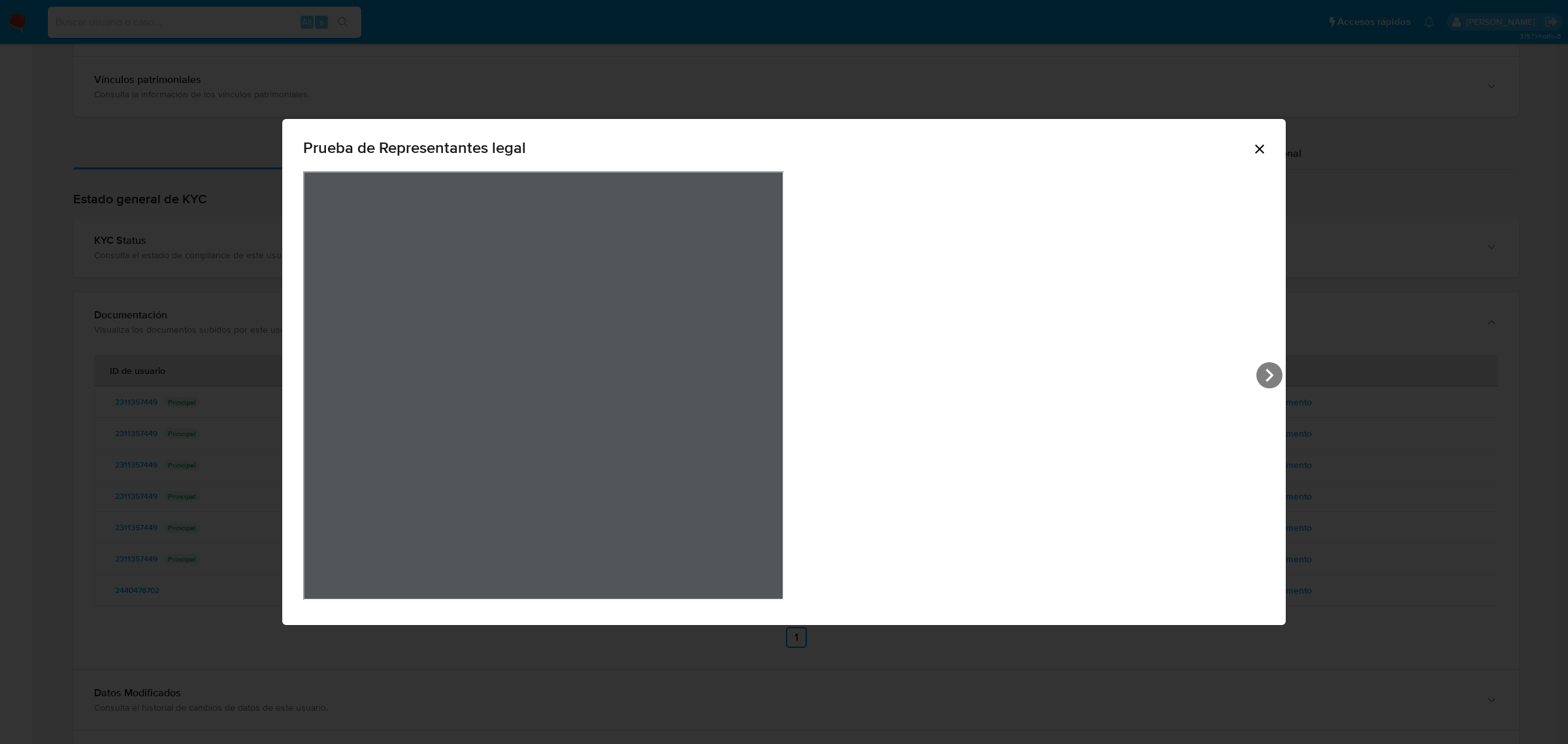
click at [1255, 147] on icon "Cerrar" at bounding box center [1260, 149] width 9 height 9
